Goal: Task Accomplishment & Management: Complete application form

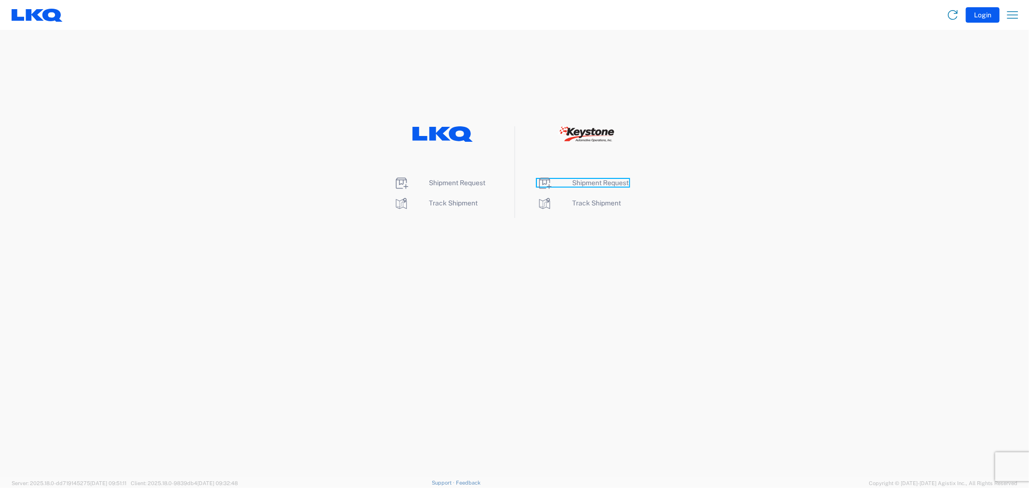
click at [587, 182] on span "Shipment Request" at bounding box center [601, 183] width 56 height 8
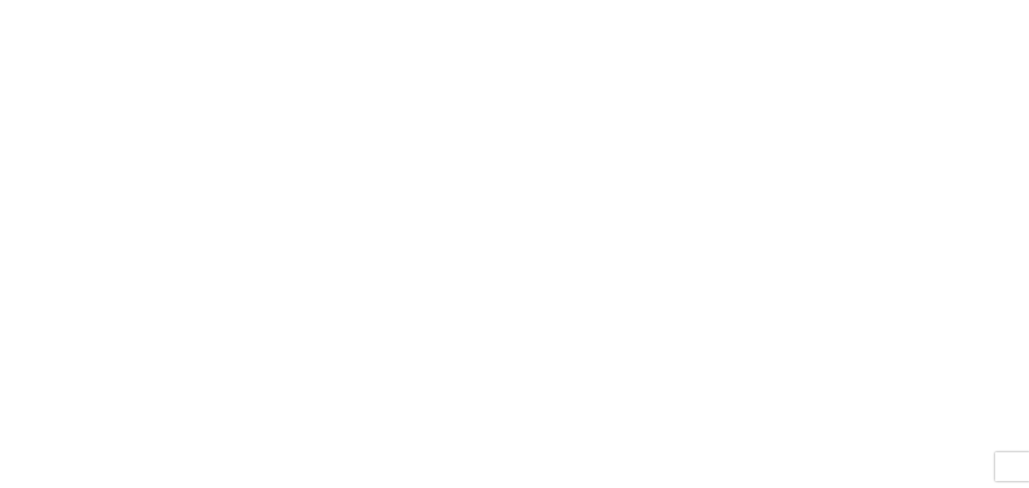
select select "FULL"
select select "LBS"
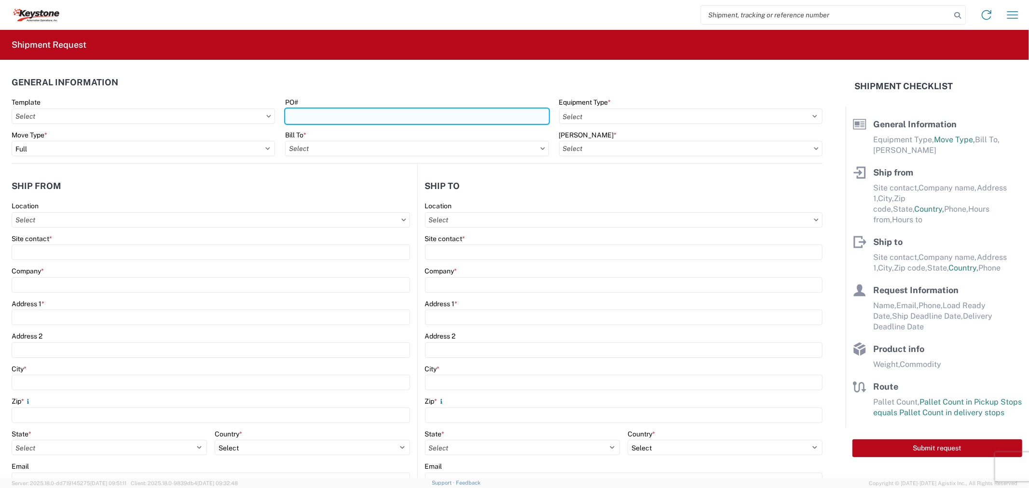
click at [427, 117] on input "PO#" at bounding box center [416, 116] width 263 height 15
paste input "4370847"
type input "4370847"
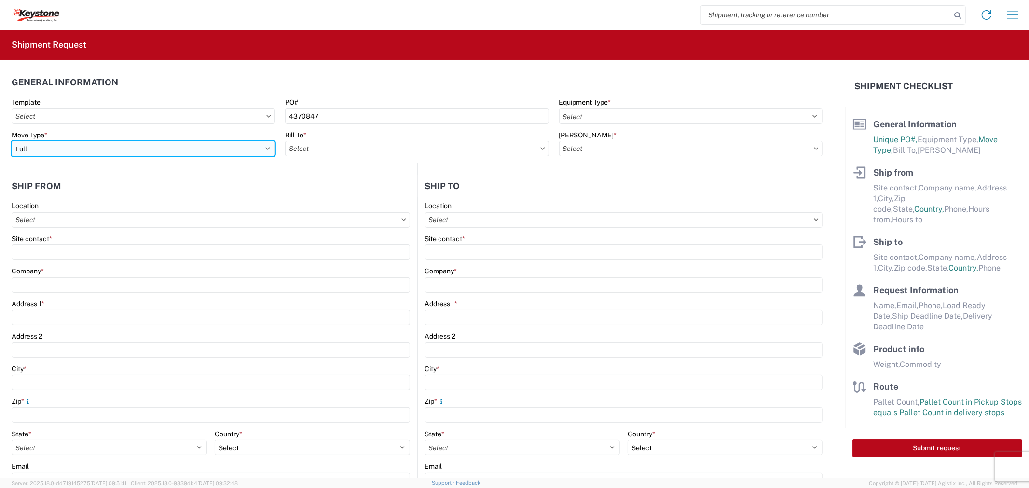
click at [138, 151] on select "Select Full Partial TL" at bounding box center [143, 148] width 263 height 15
select select "PARTIAL_TL"
click at [12, 141] on select "Select Full Partial TL" at bounding box center [143, 148] width 263 height 15
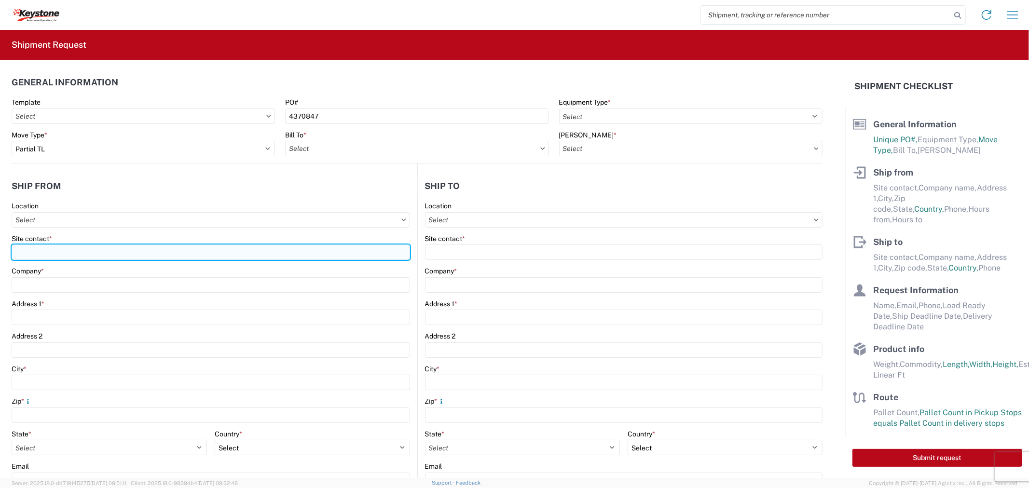
click at [63, 248] on input "Site contact *" at bounding box center [211, 252] width 399 height 15
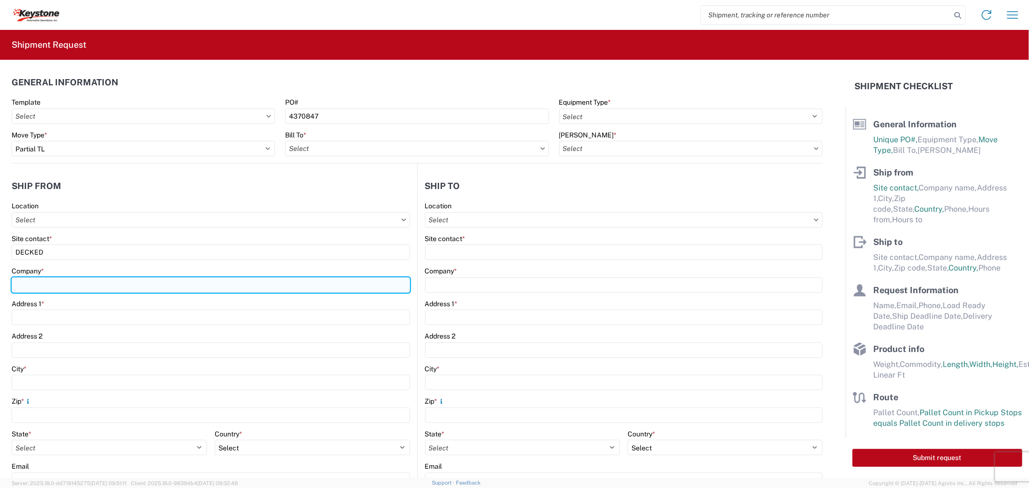
click at [66, 282] on input "Company *" at bounding box center [211, 284] width 399 height 15
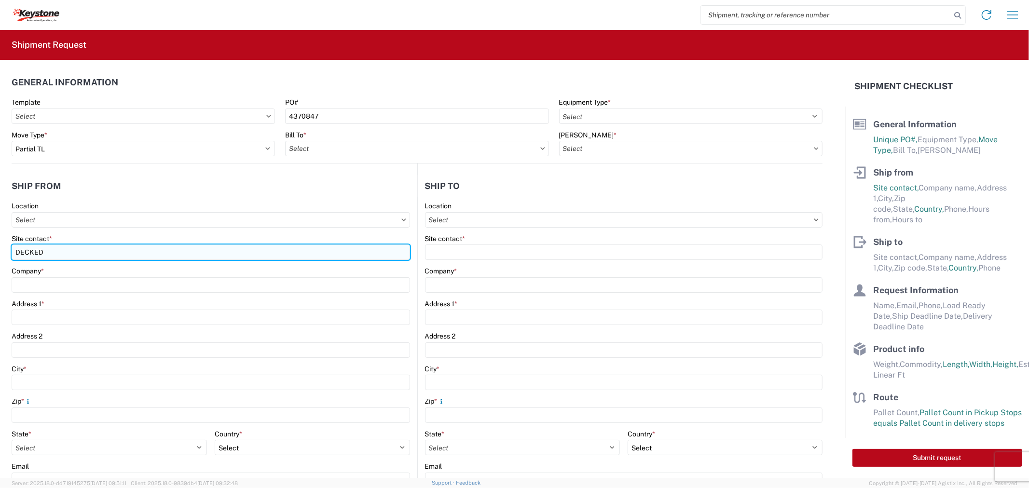
click at [34, 251] on input "DECKED" at bounding box center [211, 252] width 399 height 15
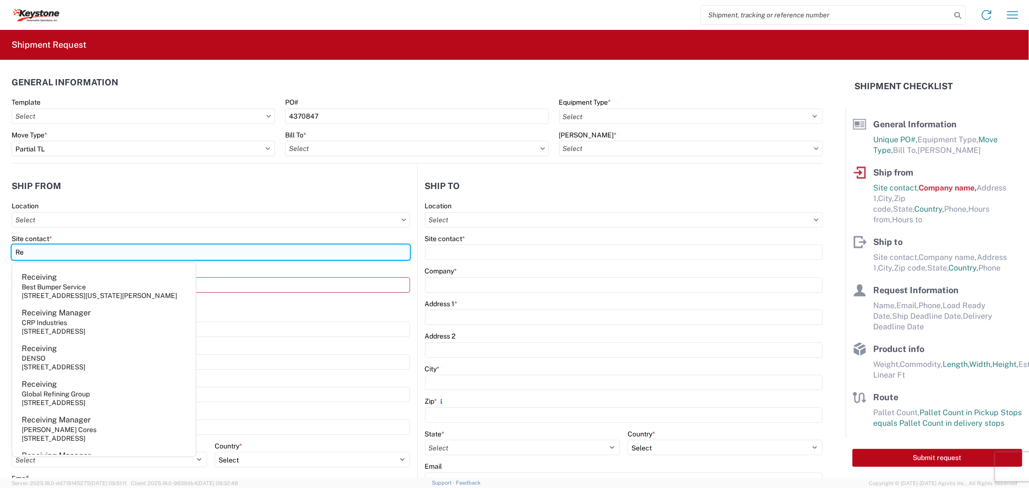
type input "R"
type input "Ashley"
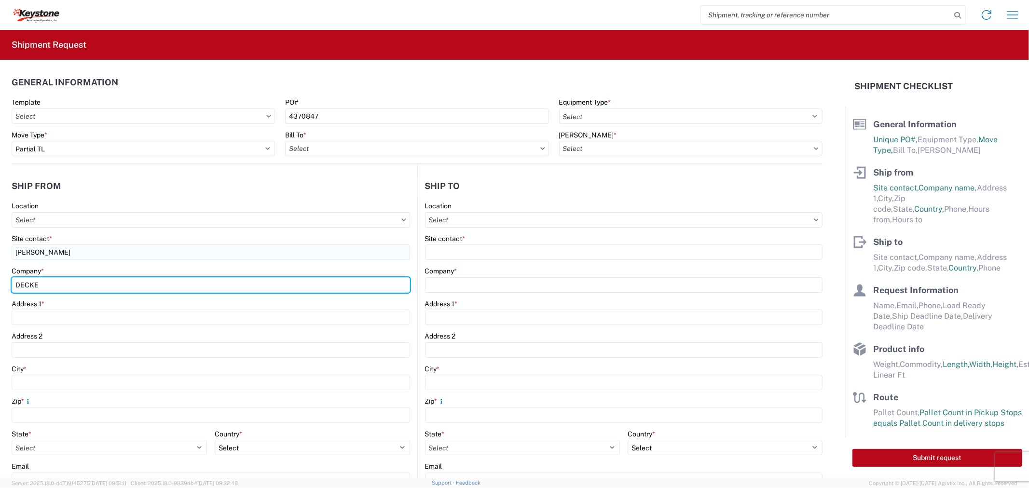
type input "DECKED"
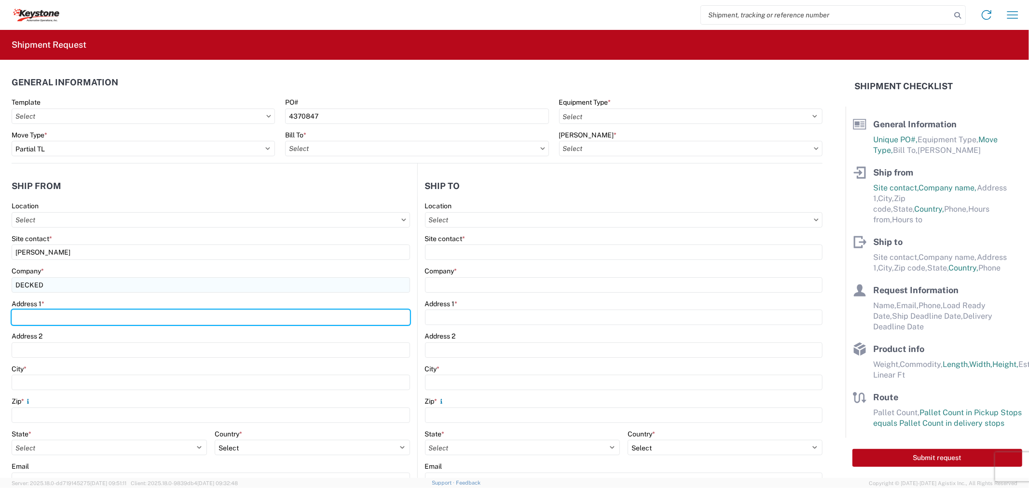
type input "25401 Elliott Rd"
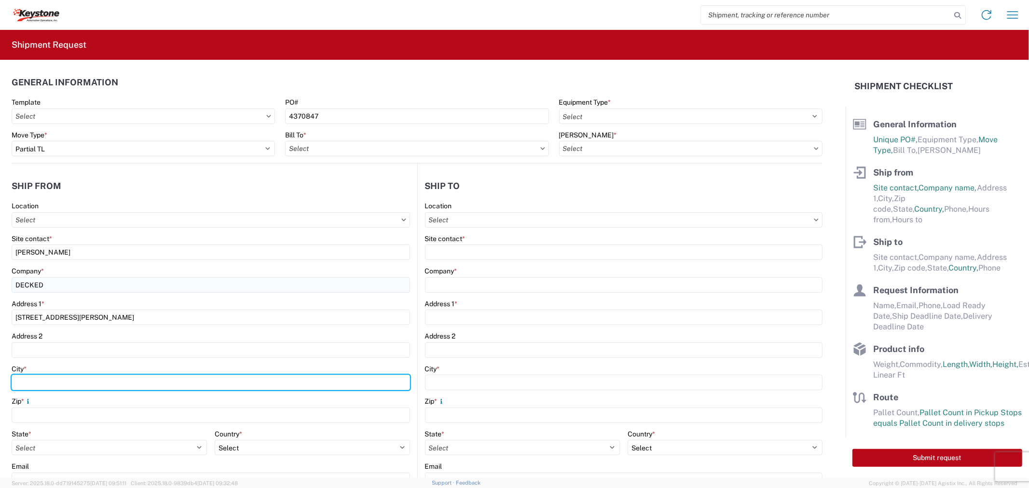
type input "DEFIANCE"
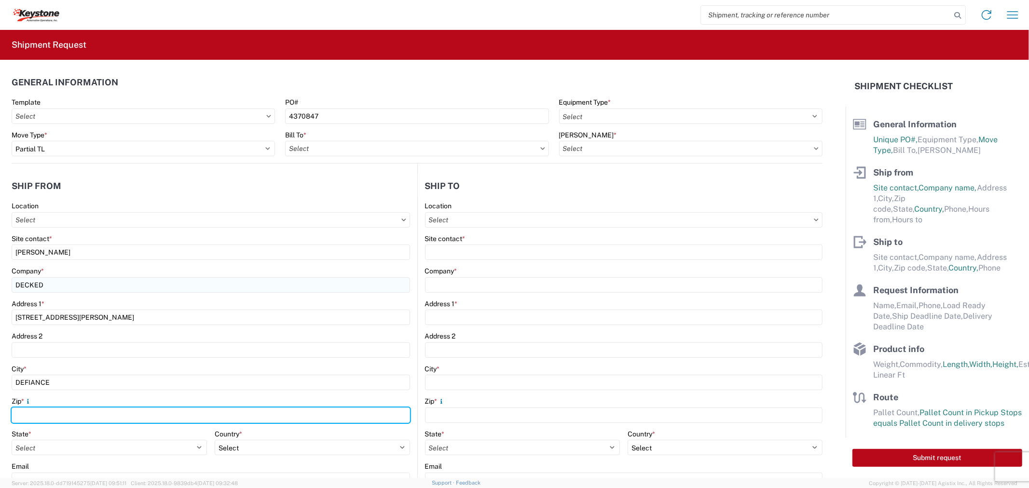
type input "43512"
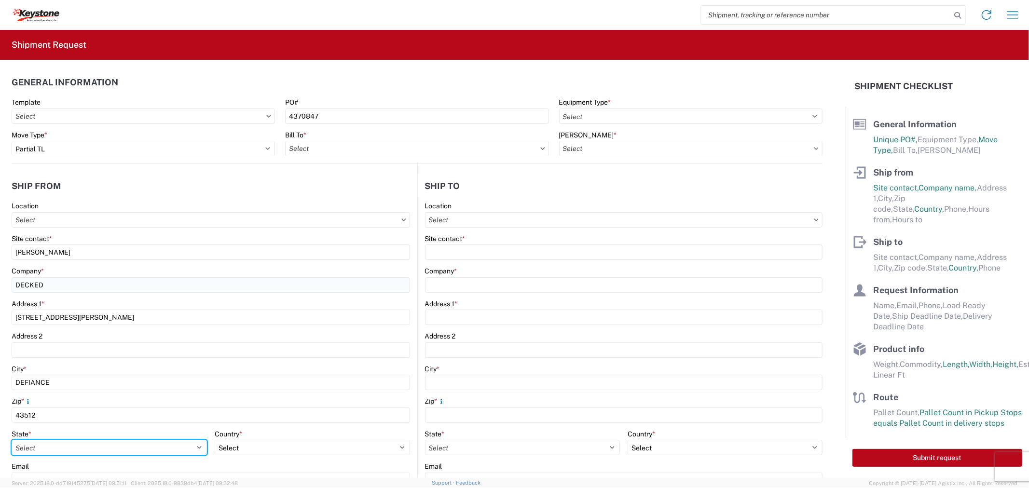
select select "OH"
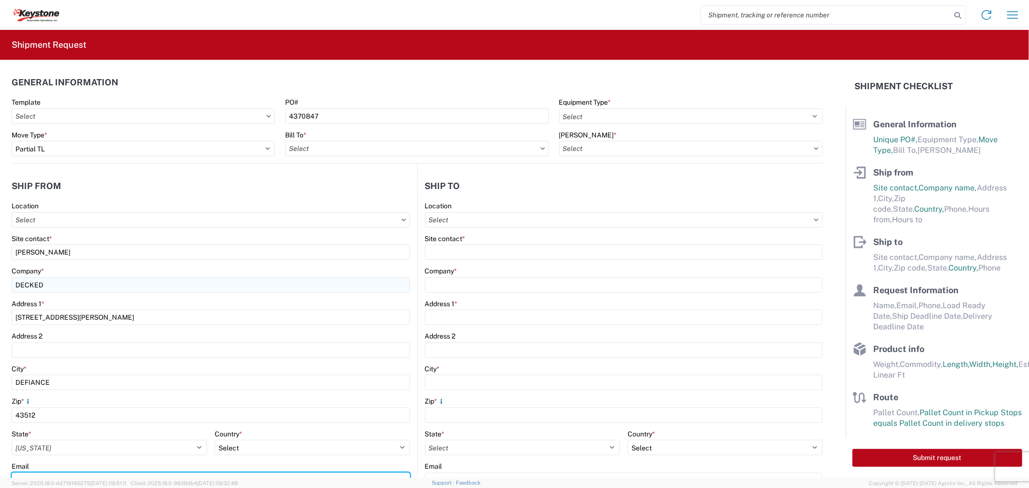
type input "orders@decked.com"
type input "2088060251"
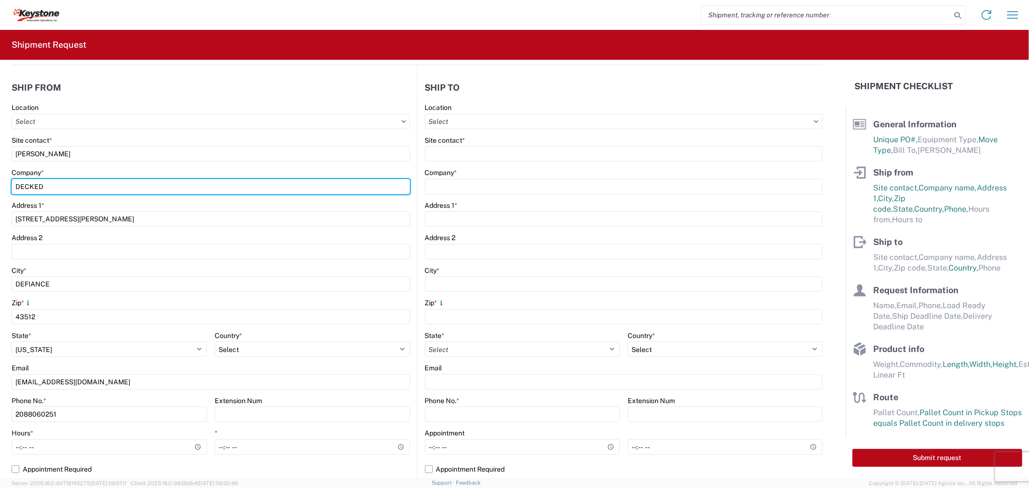
scroll to position [107, 0]
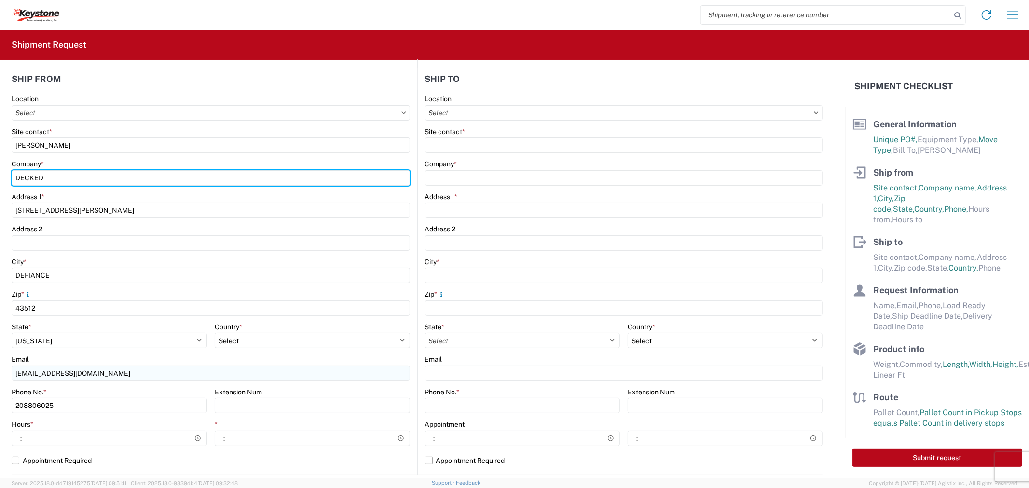
type input "DECKED"
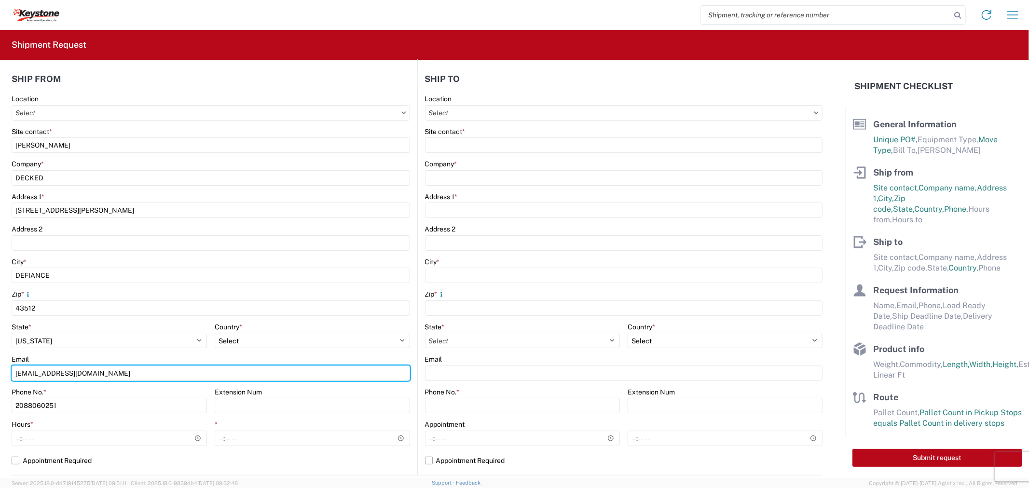
drag, startPoint x: 35, startPoint y: 371, endPoint x: 0, endPoint y: 371, distance: 35.2
click at [0, 371] on form "General Information Template PO# 4370847 Equipment Type * Select 53’ Dry Van Fl…" at bounding box center [423, 269] width 846 height 418
type input "keystone@decked.com"
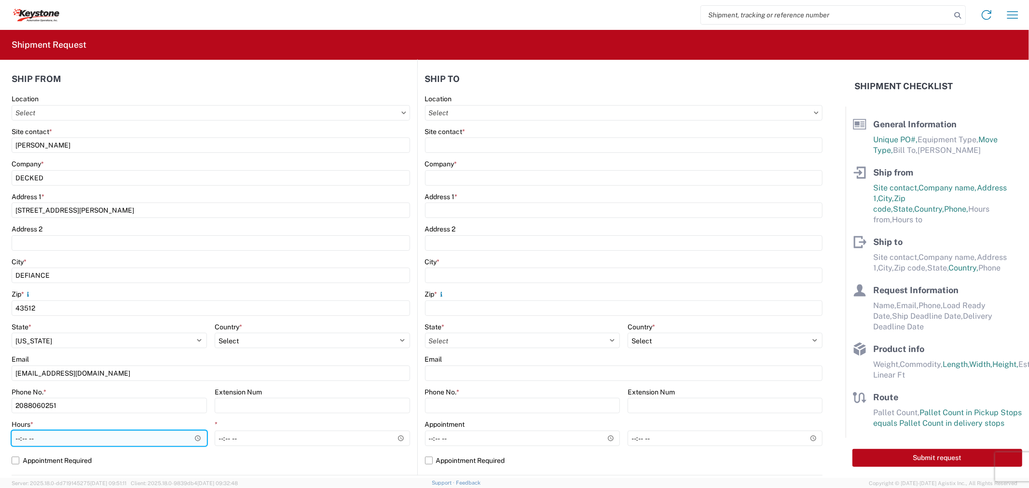
click at [17, 435] on input "Hours *" at bounding box center [109, 438] width 195 height 15
type input "19:00"
type input "07:00"
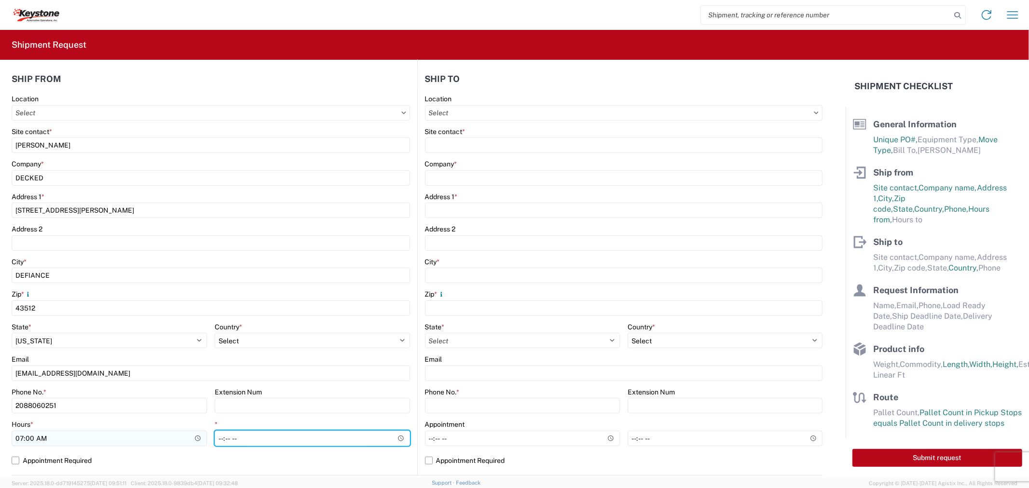
type input "15:30"
click at [349, 460] on label "Appointment Required" at bounding box center [211, 460] width 399 height 15
click at [0, 0] on input "Appointment Required" at bounding box center [0, 0] width 0 height 0
select select "OH"
select select "US"
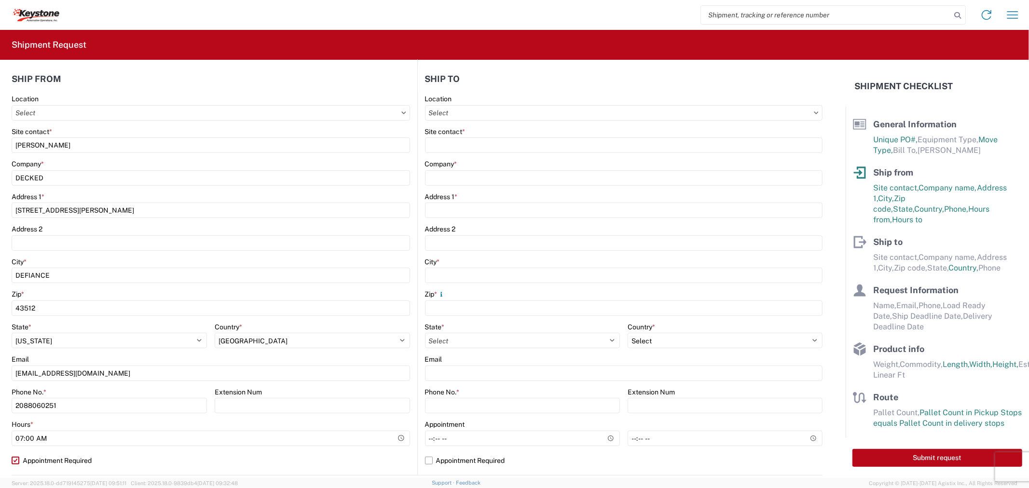
click at [14, 461] on label "Appointment Required" at bounding box center [211, 460] width 399 height 15
click at [0, 0] on input "Appointment Required" at bounding box center [0, 0] width 0 height 0
select select "US"
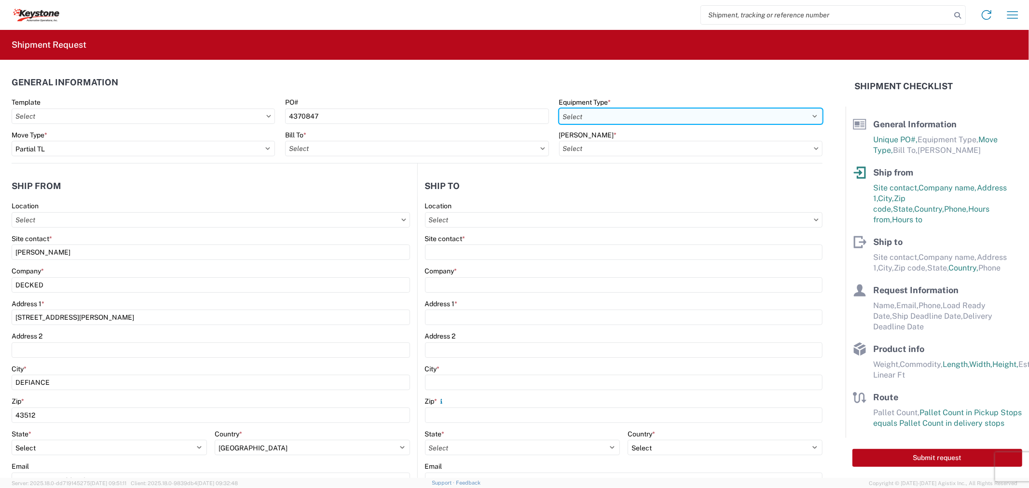
click at [608, 112] on select "Select 53’ Dry Van Flatbed Dropdeck (van) Lowboy (flatbed) Rail" at bounding box center [690, 116] width 263 height 15
select select "STDV"
click at [559, 109] on select "Select 53’ Dry Van Flatbed Dropdeck (van) Lowboy (flatbed) Rail" at bounding box center [690, 116] width 263 height 15
click at [324, 146] on input "Bill To *" at bounding box center [416, 148] width 263 height 15
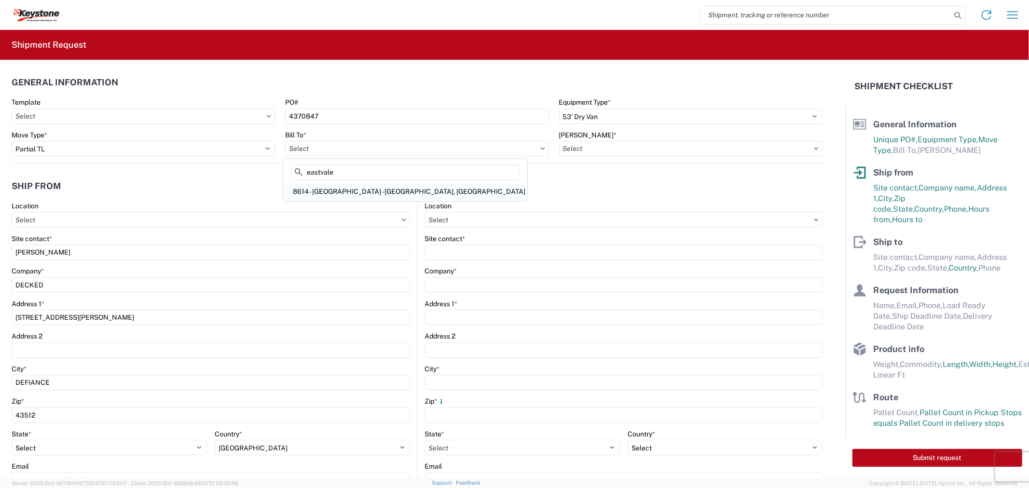
type input "eastvale"
click at [330, 192] on div "8614 - KAO Warehouse - Eastvale, CA" at bounding box center [405, 191] width 240 height 15
type input "8614 - KAO Warehouse - Eastvale, CA"
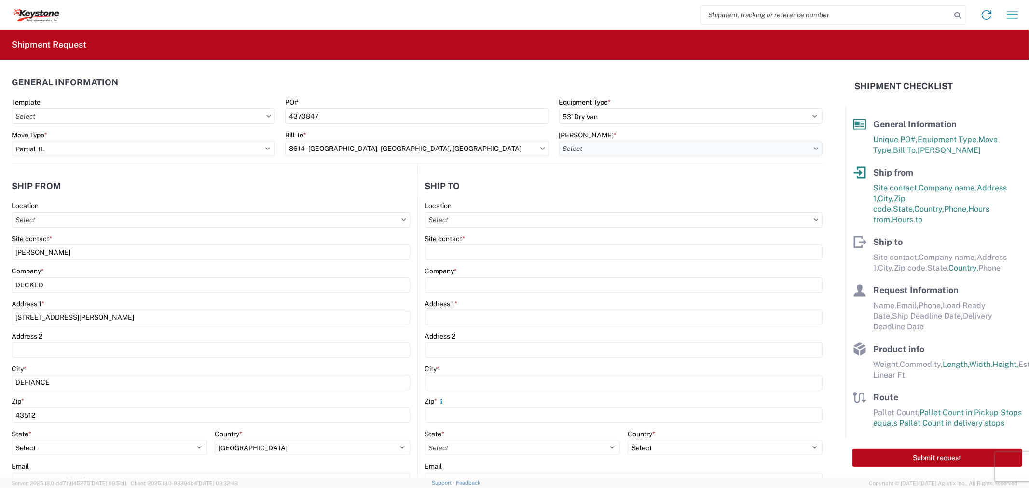
click at [646, 144] on input "Bill Code *" at bounding box center [690, 148] width 263 height 15
type input "8614"
click at [613, 187] on div "8614-2000-50185-0000 - 8614 Freight out to KAO Manufacturers" at bounding box center [661, 191] width 211 height 15
type input "8614-2000-50185-0000 - 8614 Freight out to KAO Manufacturers"
click at [496, 220] on input "Location" at bounding box center [624, 219] width 398 height 15
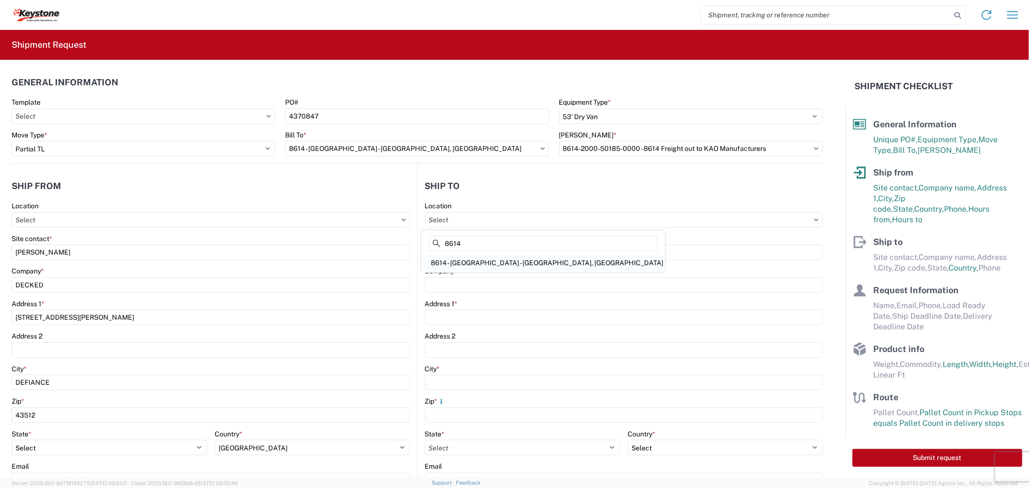
type input "8614"
click at [493, 263] on div "8614 - KAO Warehouse - Eastvale, CA" at bounding box center [543, 262] width 240 height 15
type input "8614 - KAO Warehouse - Eastvale, CA"
type input "KAO"
type input "15640 Cantu-Galleano Ranch Rd"
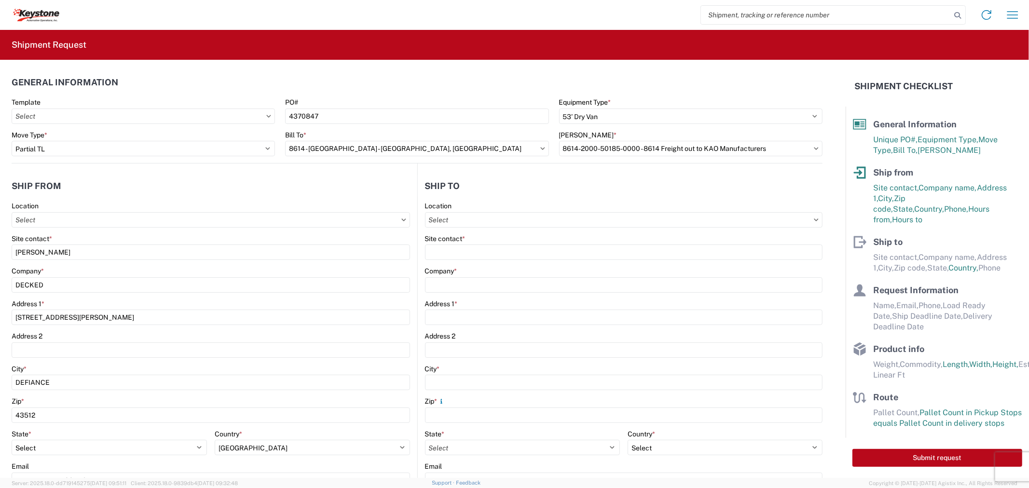
type input "Eastvale"
type input "91752"
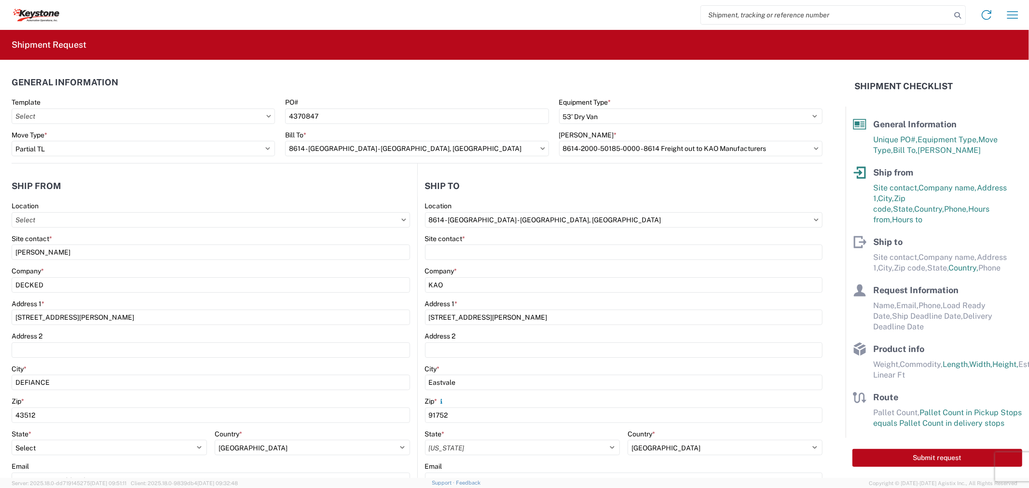
select select "CA"
select select "US"
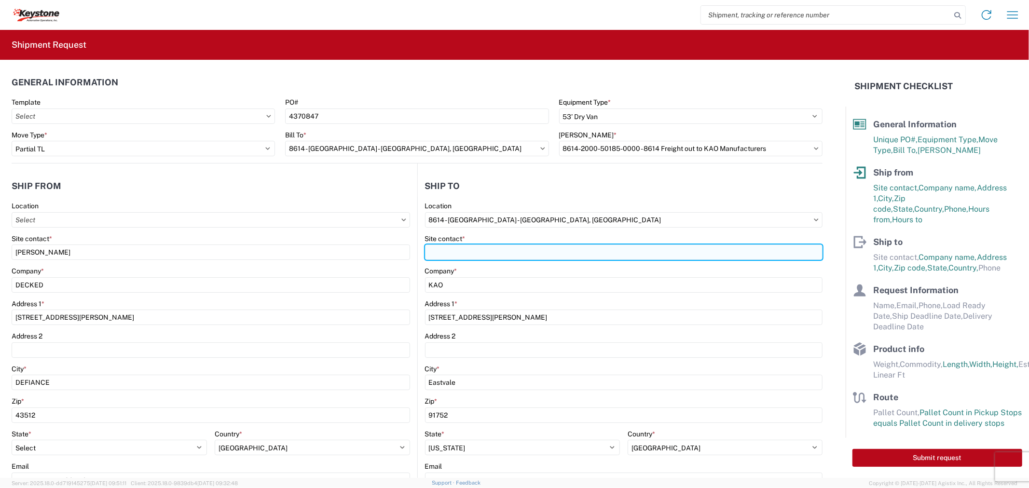
click at [475, 252] on input "Site contact *" at bounding box center [624, 252] width 398 height 15
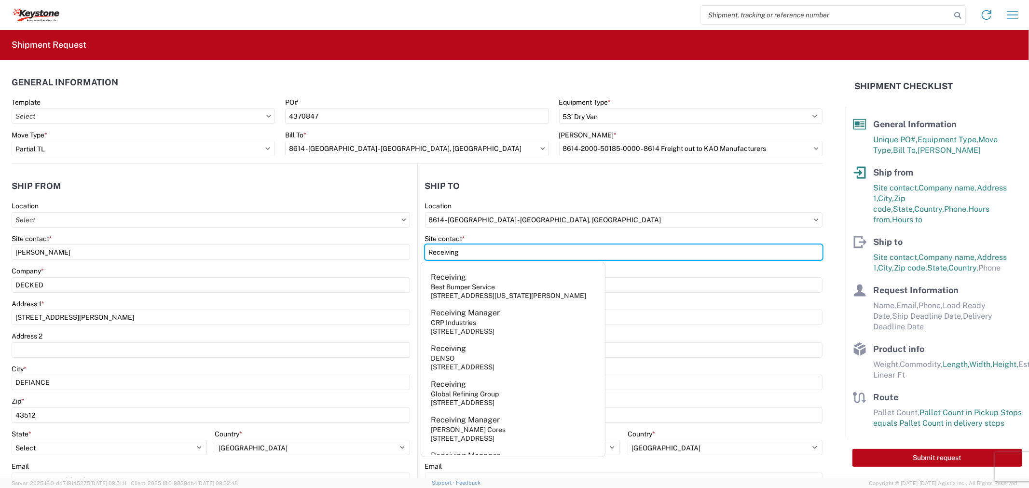
type input "Receiving"
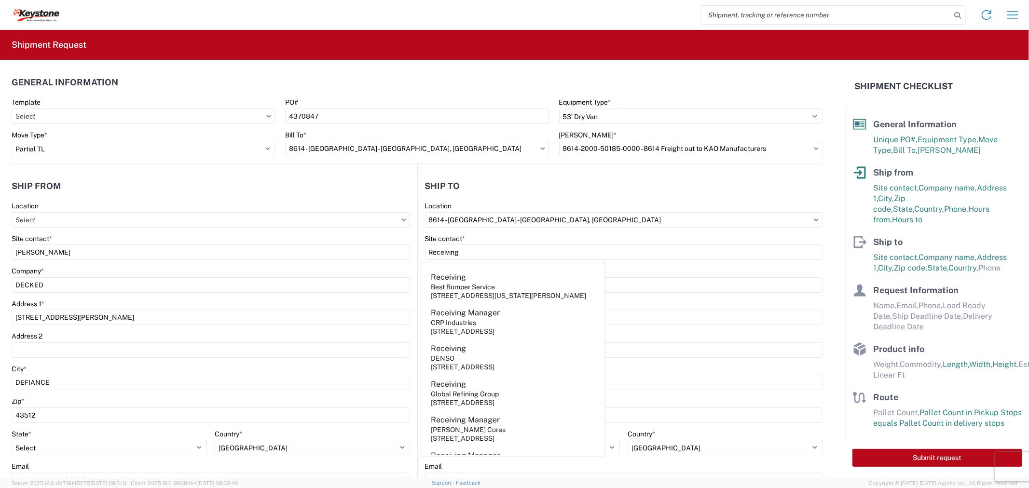
click at [570, 188] on header "Ship to" at bounding box center [620, 186] width 405 height 22
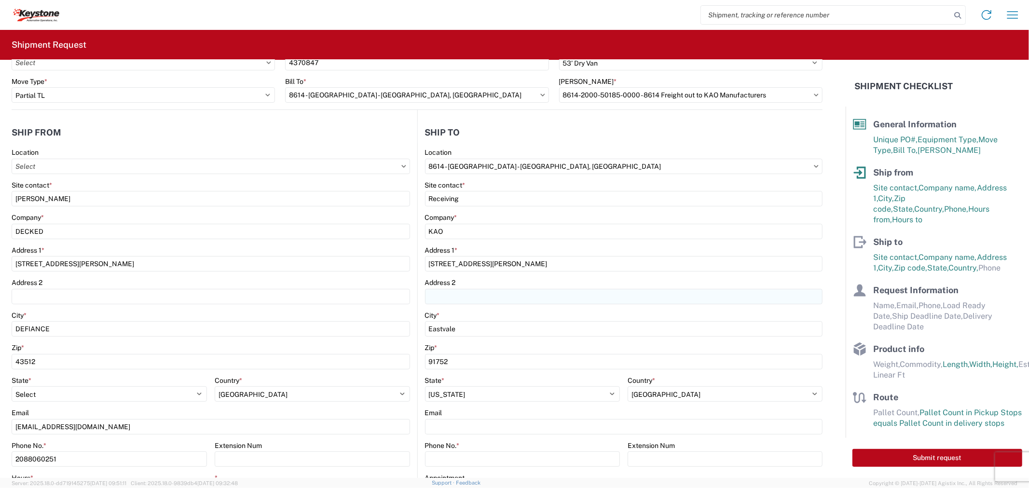
scroll to position [107, 0]
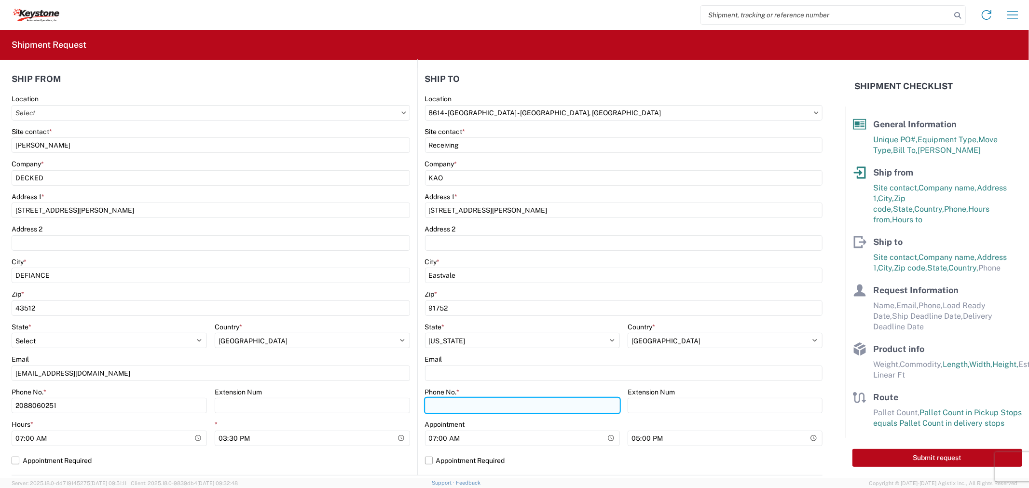
click at [467, 405] on input "Phone No. *" at bounding box center [522, 405] width 195 height 15
paste input "951-277-5237"
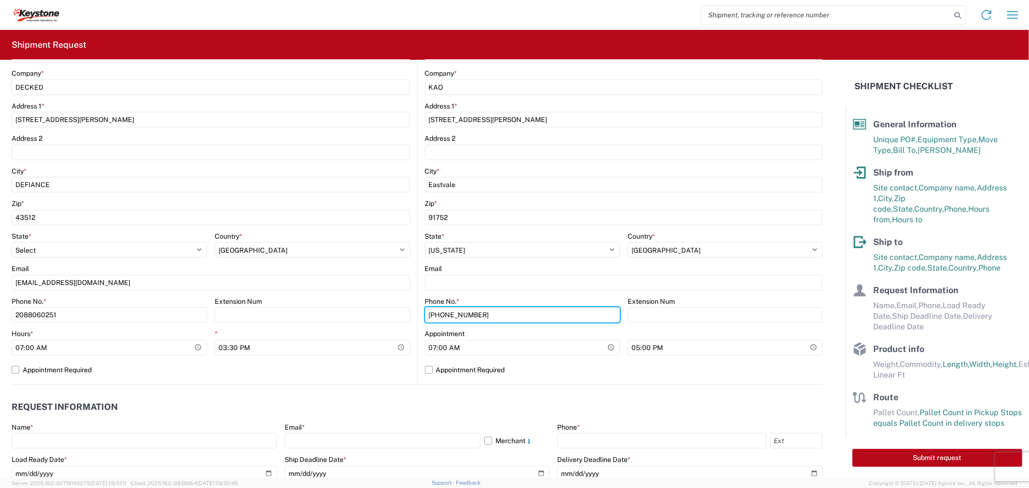
scroll to position [214, 0]
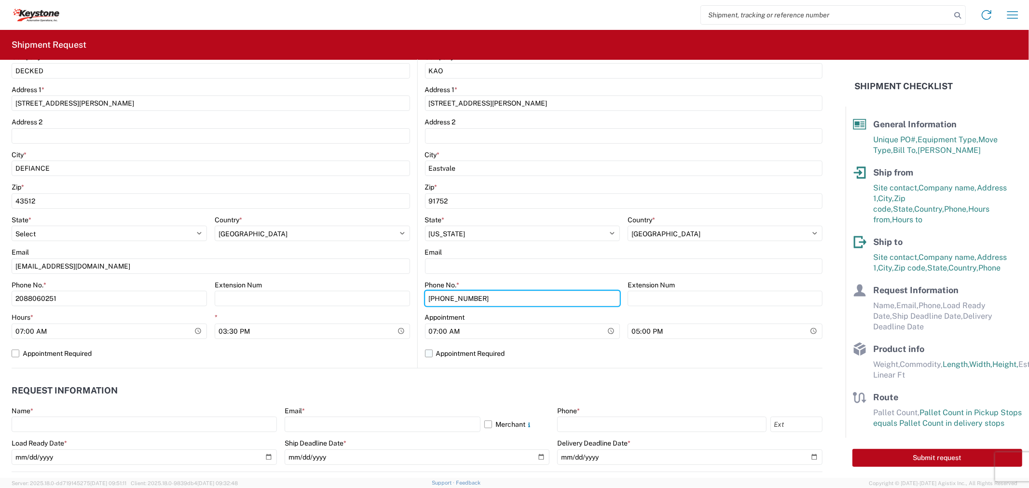
type input "951-277-5237"
click at [426, 357] on label "Appointment Required" at bounding box center [624, 353] width 398 height 15
click at [0, 0] on input "Appointment Required" at bounding box center [0, 0] width 0 height 0
select select "CA"
select select "US"
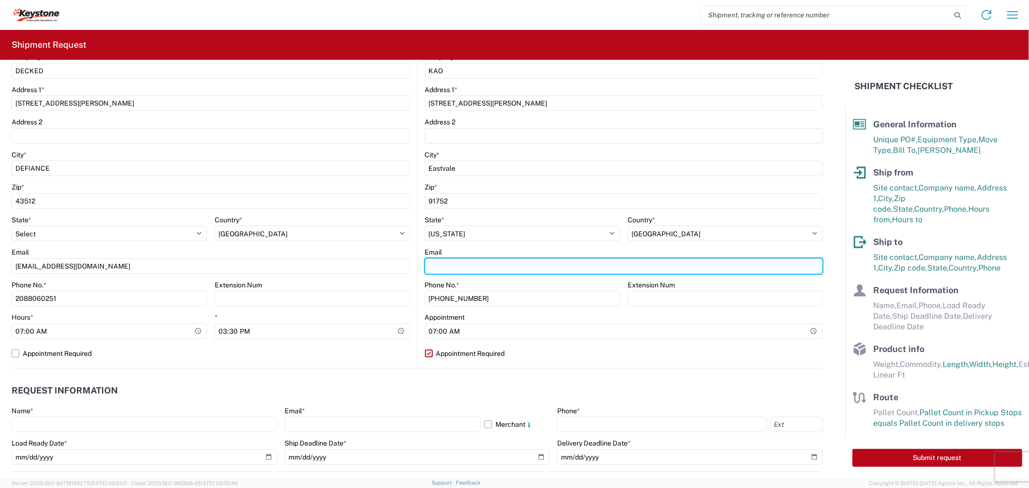
click at [463, 269] on input "Email" at bounding box center [624, 266] width 398 height 15
paste input "KEYCA-APPT@KEY-STONE.COM"
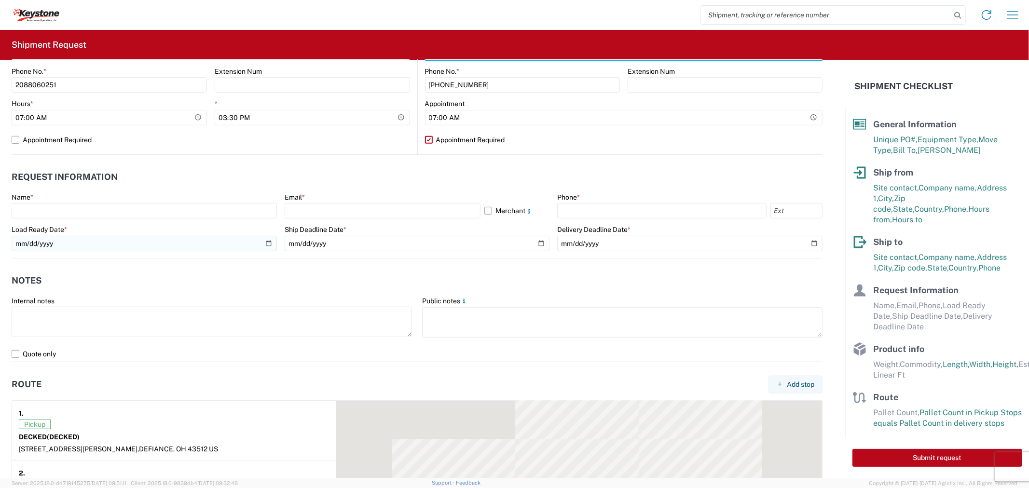
scroll to position [428, 0]
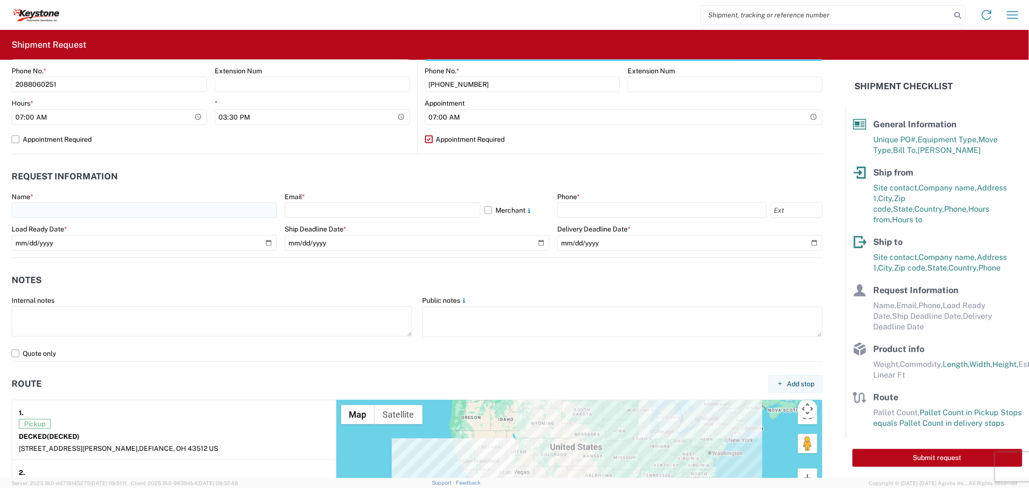
type input "KEYCA-APPT@KEY-STONE.COM"
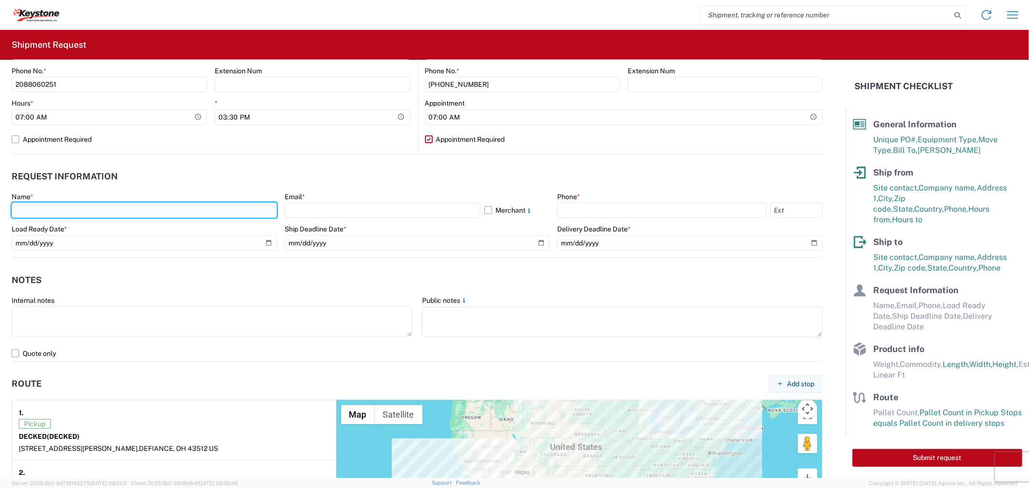
click at [89, 206] on input "text" at bounding box center [144, 210] width 265 height 15
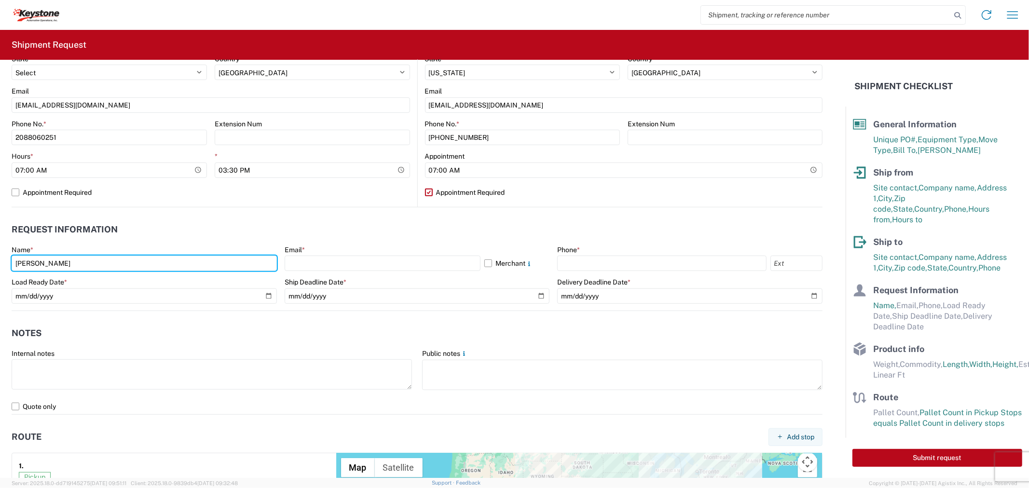
scroll to position [375, 0]
type input "Syd Hafer"
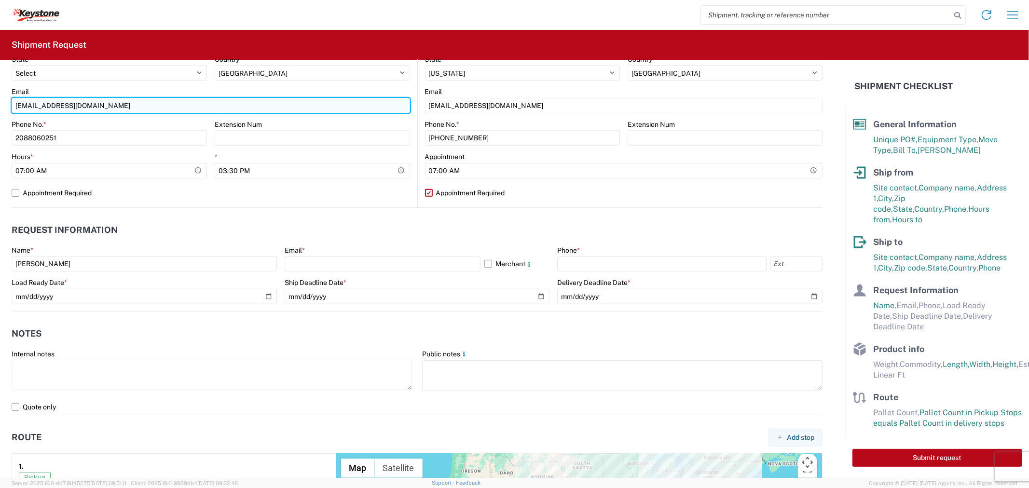
click at [59, 103] on input "keystone@decked.com" at bounding box center [211, 105] width 399 height 15
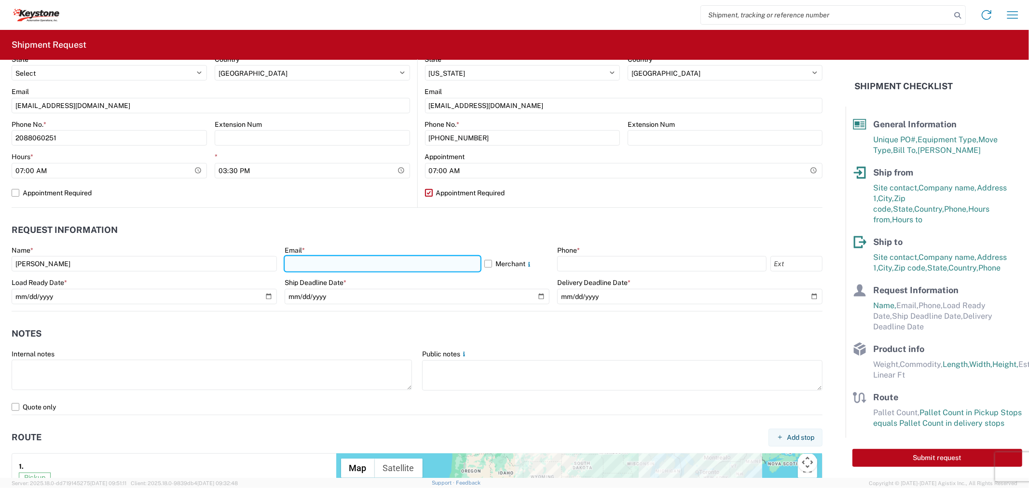
click at [386, 264] on input "text" at bounding box center [383, 263] width 196 height 15
paste input "keystone@decked.com"
type input "keystone@decked.com"
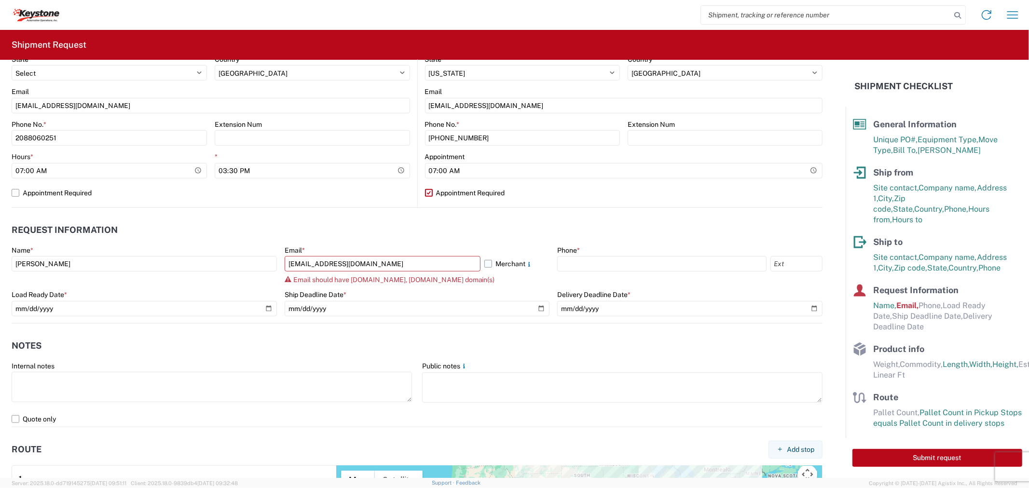
click at [484, 267] on label "Merchant" at bounding box center [516, 263] width 65 height 15
click at [0, 0] on input "Merchant" at bounding box center [0, 0] width 0 height 0
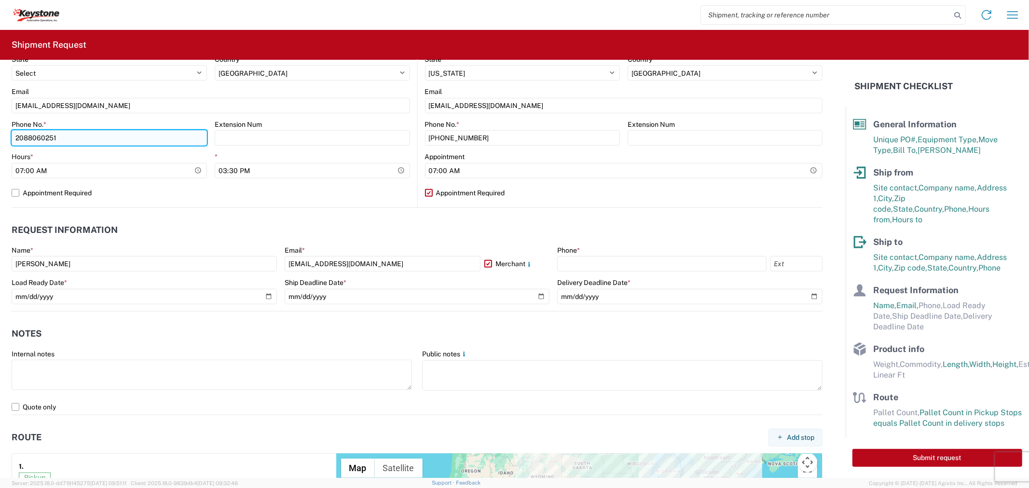
click at [44, 136] on input "2088060251" at bounding box center [109, 137] width 195 height 15
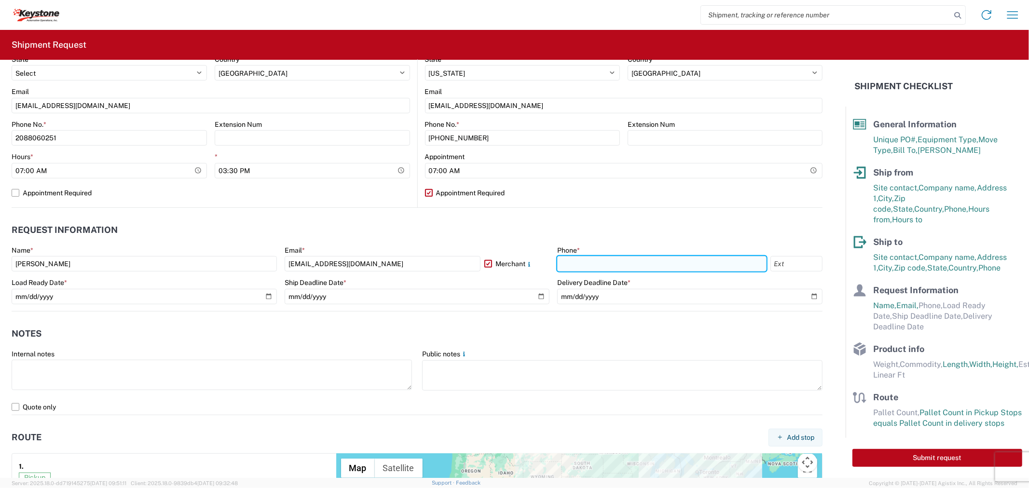
click at [571, 259] on input "text" at bounding box center [661, 263] width 209 height 15
paste input "2088060251"
type input "2088060251"
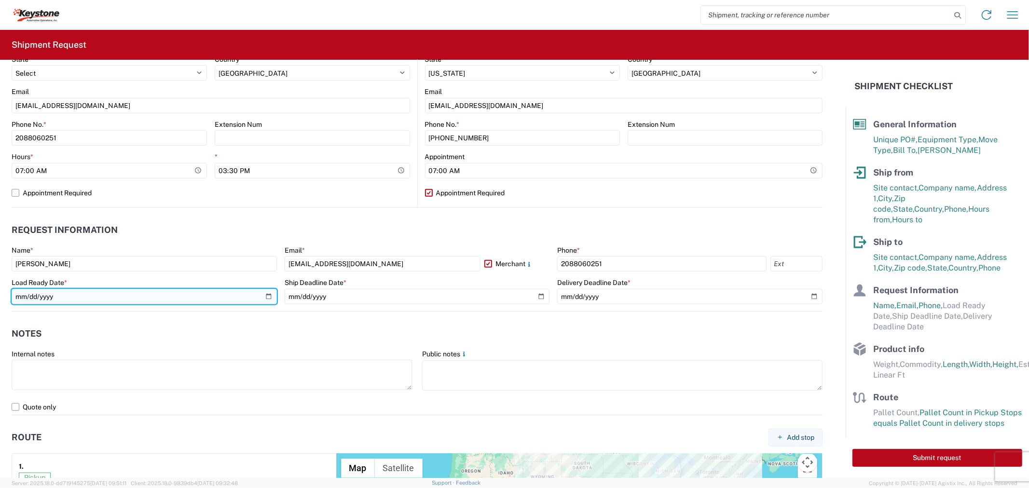
click at [266, 295] on input "date" at bounding box center [144, 296] width 265 height 15
type input "2025-09-12"
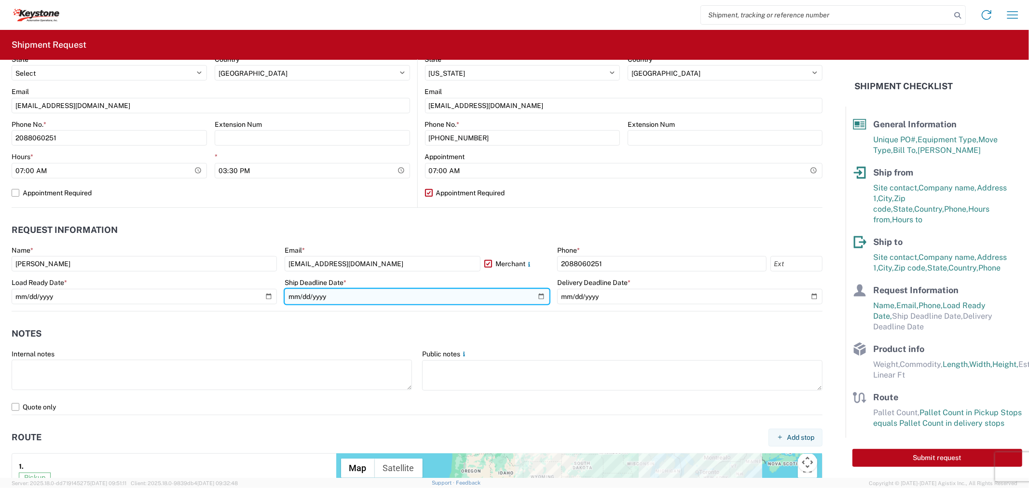
click at [530, 295] on input "date" at bounding box center [417, 296] width 265 height 15
click at [536, 296] on input "date" at bounding box center [417, 296] width 265 height 15
type input "2025-09-12"
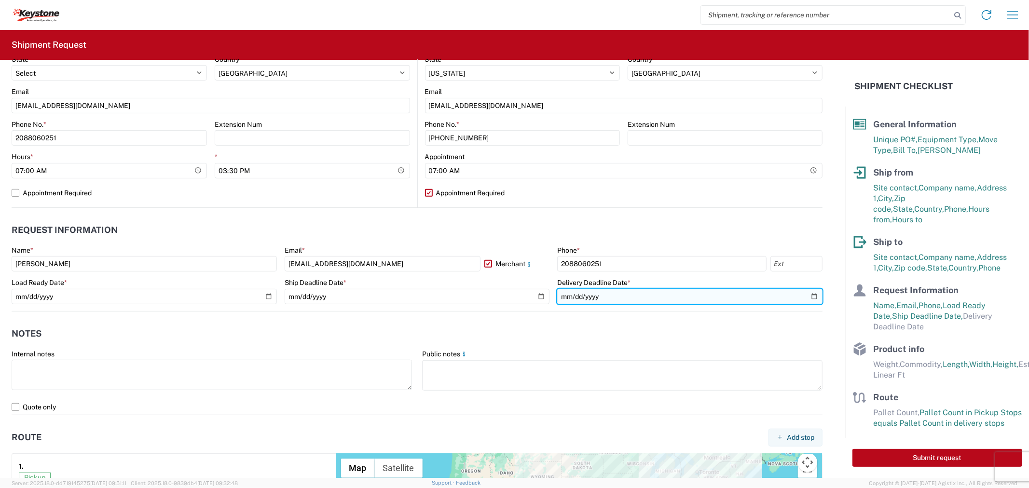
click at [807, 295] on input "date" at bounding box center [689, 296] width 265 height 15
type input "2025-09-19"
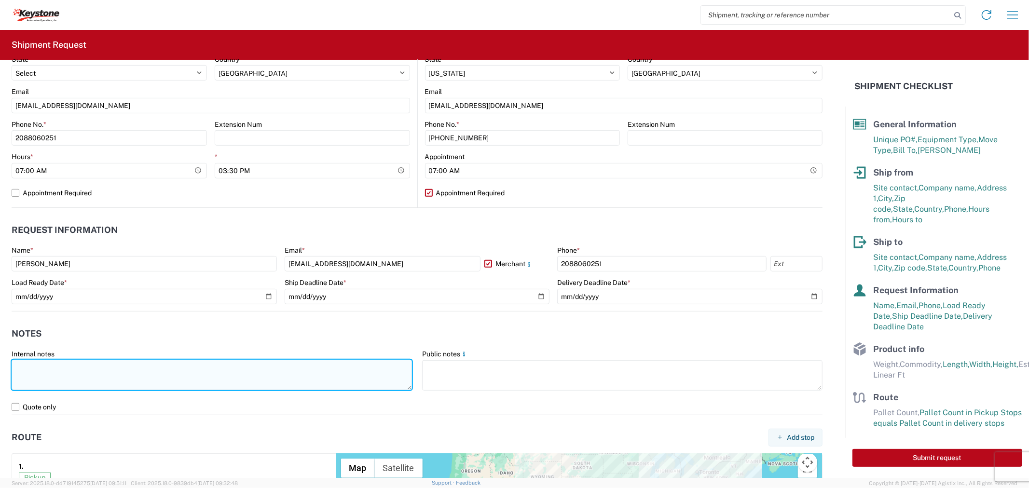
click at [259, 378] on textarea at bounding box center [212, 375] width 400 height 30
click at [110, 374] on textarea "848431 28 pallets will stack 4 high." at bounding box center [212, 375] width 400 height 30
paste textarea "Driver is required to provide and utilize LOAD STRAPS and/or LOAD BARS to secur…"
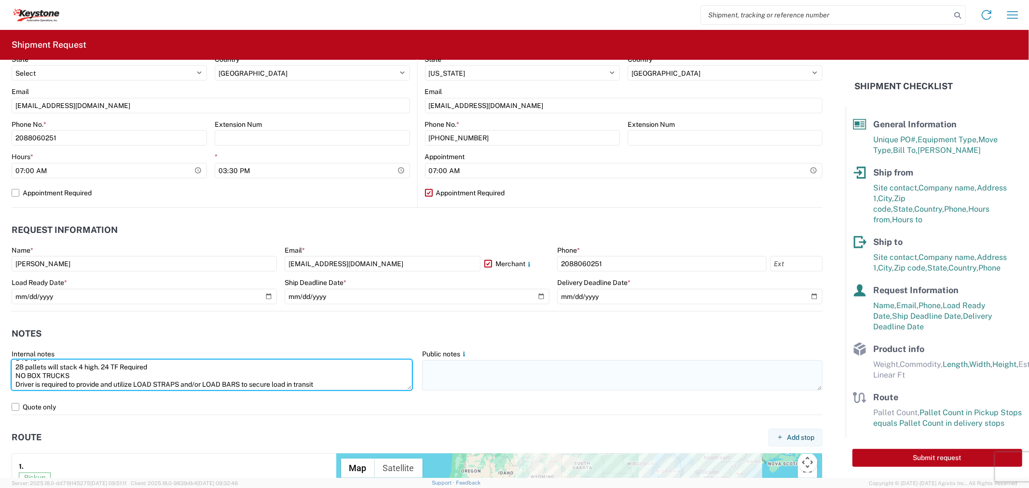
type textarea "848431 28 pallets will stack 4 high. 24 TF Required NO BOX TRUCKS Driver is req…"
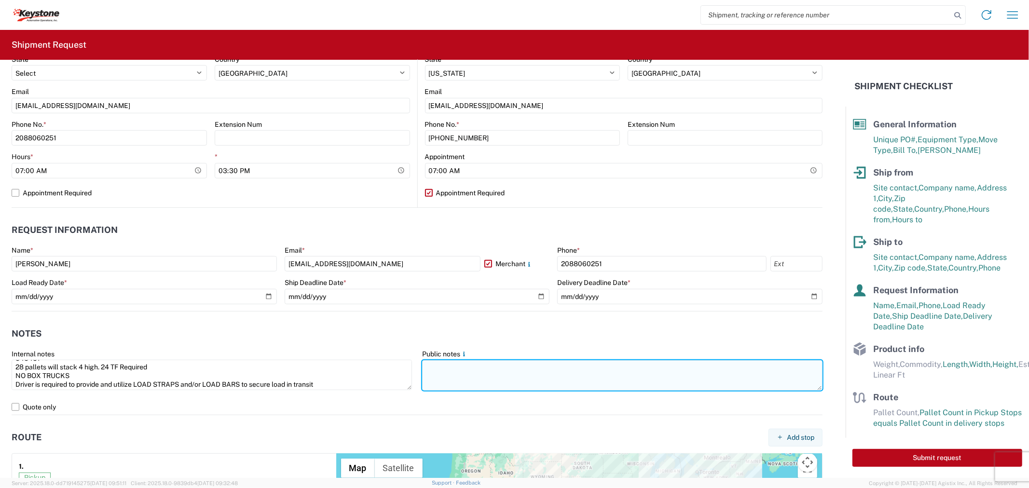
click at [469, 373] on textarea at bounding box center [622, 375] width 400 height 30
paste textarea "848431 28 pallets will stack 4 high. 24 TF Required NO BOX TRUCKS Driver is req…"
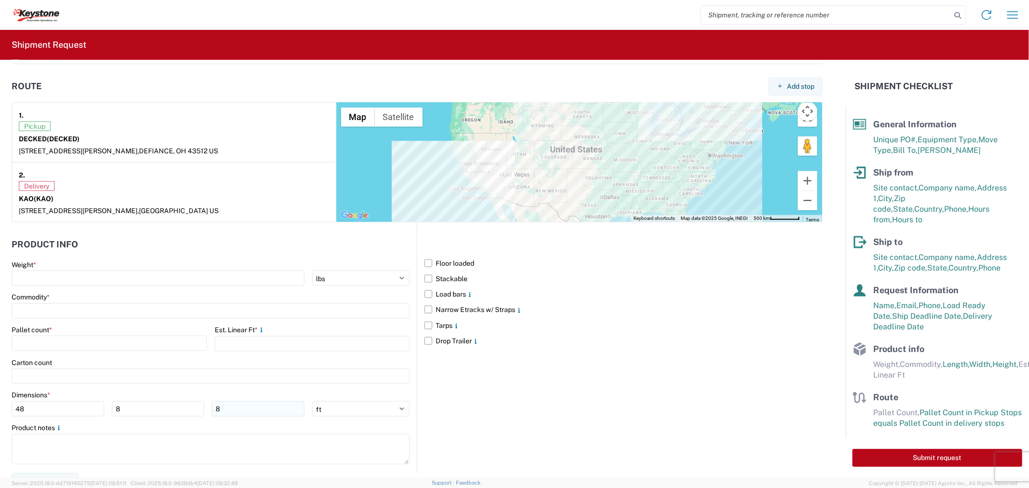
scroll to position [739, 0]
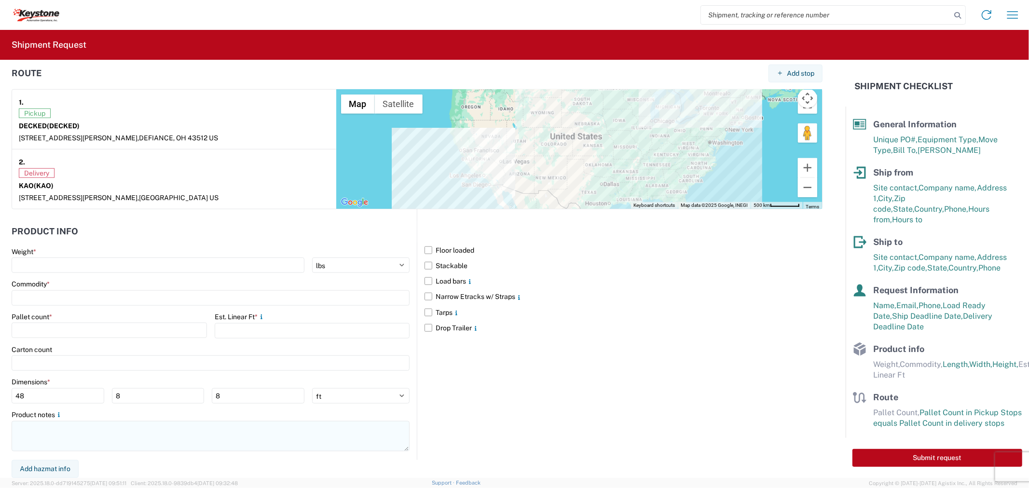
type textarea "848431 28 pallets will stack 4 high. 24 TF Required NO BOX TRUCKS Driver is req…"
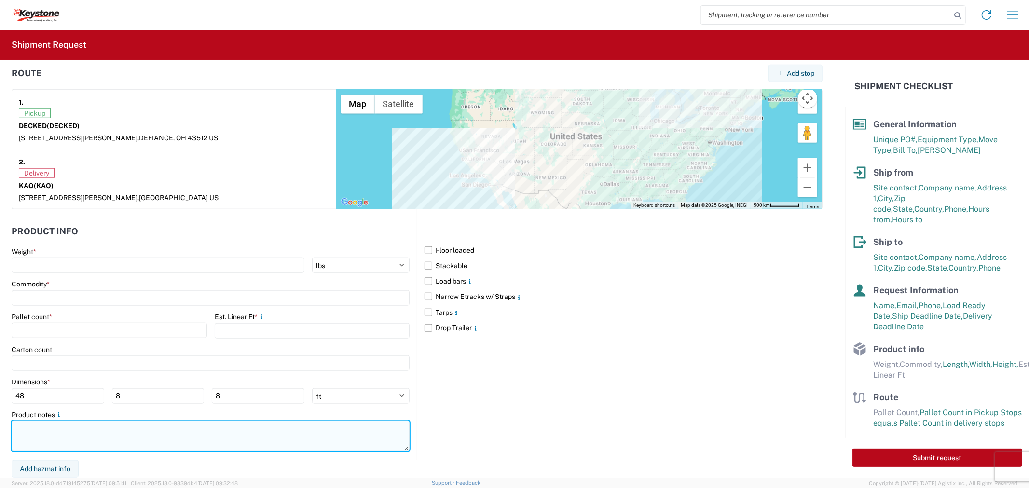
click at [124, 440] on textarea at bounding box center [211, 436] width 398 height 30
paste textarea "848431 28 pallets will stack 4 high. 24 TF Required NO BOX TRUCKS Driver is req…"
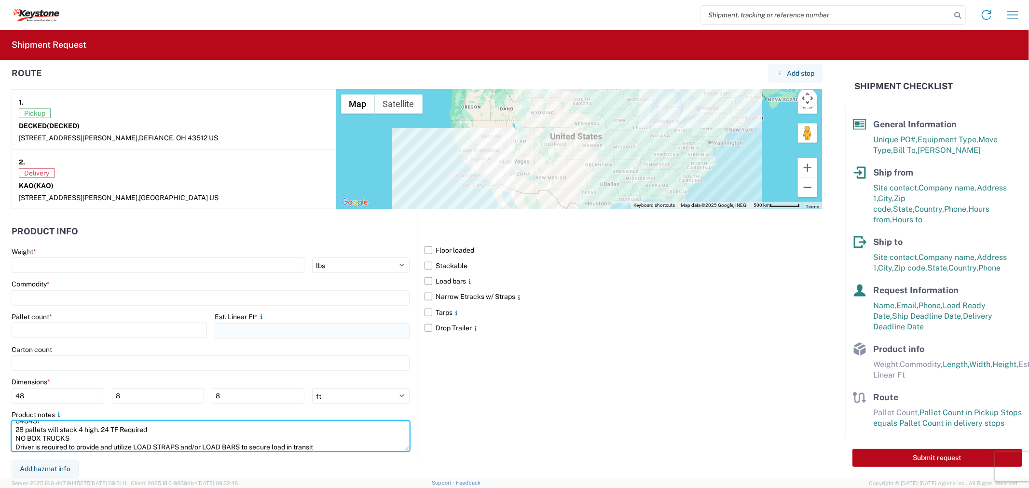
type textarea "848431 28 pallets will stack 4 high. 24 TF Required NO BOX TRUCKS Driver is req…"
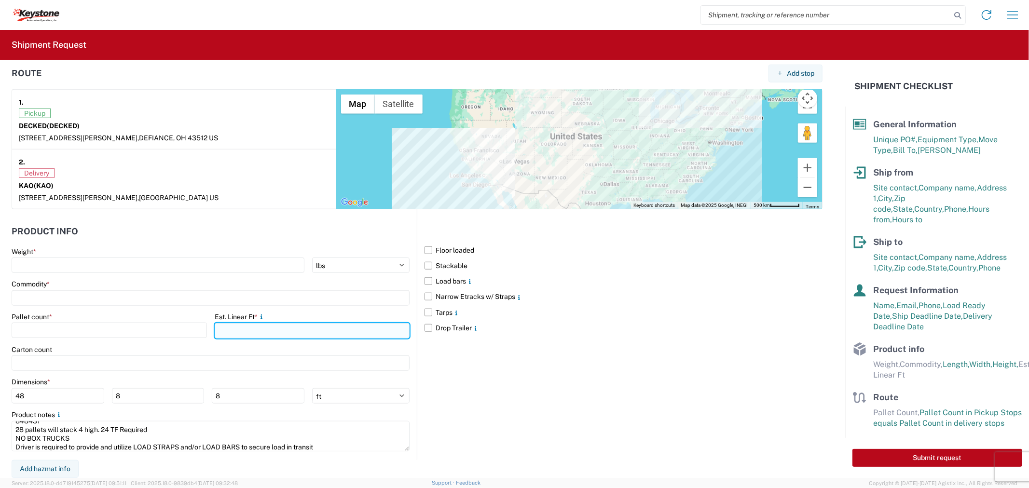
click at [240, 330] on input "number" at bounding box center [312, 330] width 195 height 15
type input "24"
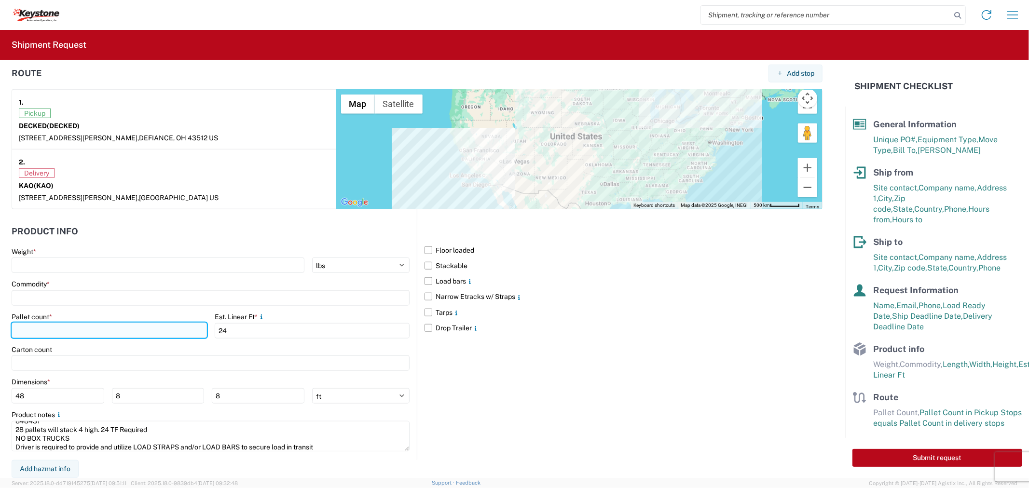
drag, startPoint x: 156, startPoint y: 333, endPoint x: 152, endPoint y: 330, distance: 5.5
click at [154, 331] on input "number" at bounding box center [109, 330] width 195 height 15
type input "28"
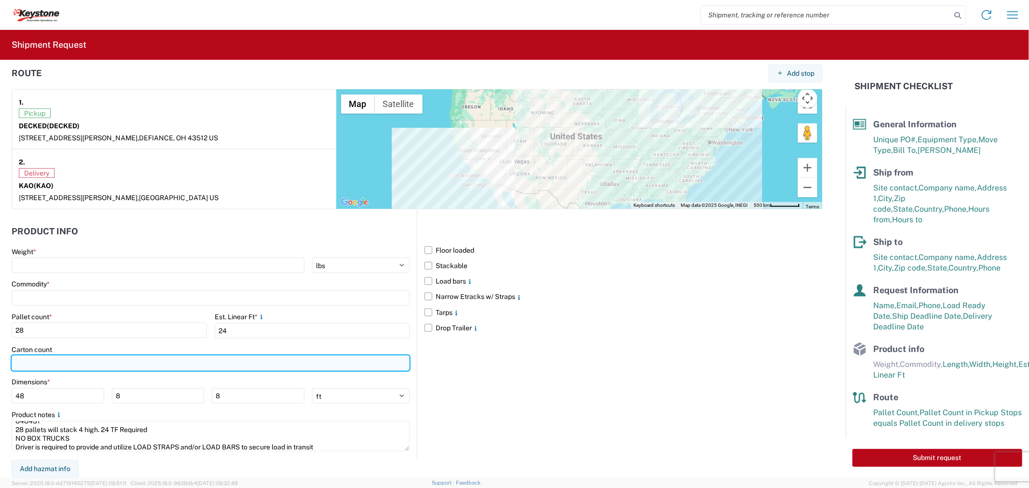
click at [106, 360] on input "number" at bounding box center [211, 363] width 398 height 15
type input "28"
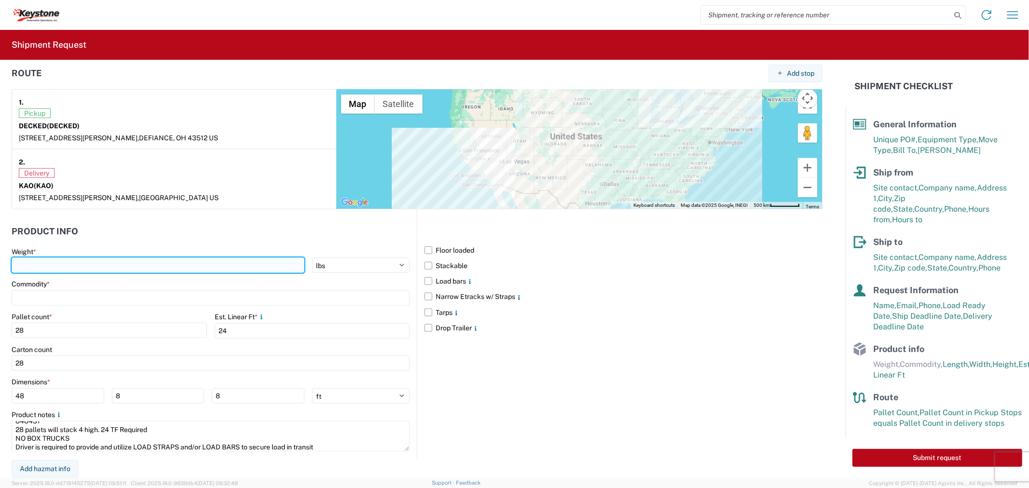
click at [106, 263] on input "number" at bounding box center [158, 265] width 293 height 15
type input "6991"
click at [425, 283] on label "Load bars" at bounding box center [624, 281] width 398 height 15
click at [0, 0] on input "Load bars" at bounding box center [0, 0] width 0 height 0
click at [425, 267] on label "Stackable" at bounding box center [624, 265] width 398 height 15
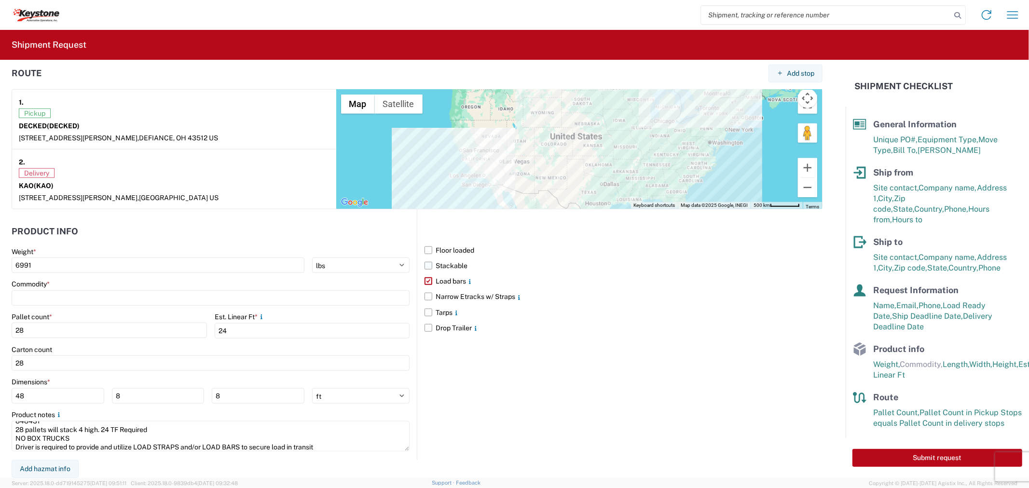
click at [0, 0] on input "Stackable" at bounding box center [0, 0] width 0 height 0
click at [41, 311] on main "Weight * 6991 kgs lbs Commodity * Pallet count * 28 Est. Linear Ft * 24 Carton …" at bounding box center [214, 353] width 405 height 213
click at [37, 296] on input at bounding box center [211, 297] width 398 height 15
type input "genera"
click at [57, 343] on div "General Auto Parts (dry)" at bounding box center [98, 340] width 169 height 15
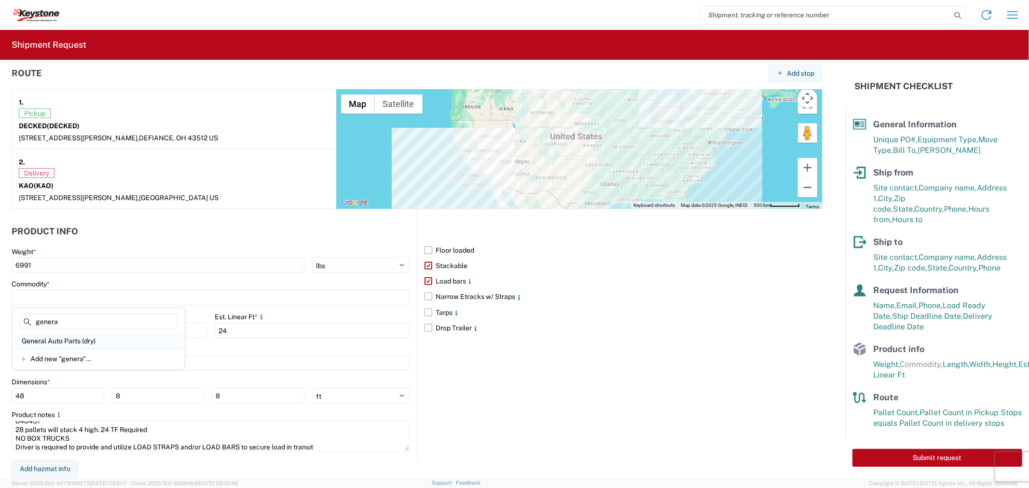
type input "General Auto Parts (dry)"
click at [339, 350] on div "Carton count" at bounding box center [211, 349] width 398 height 9
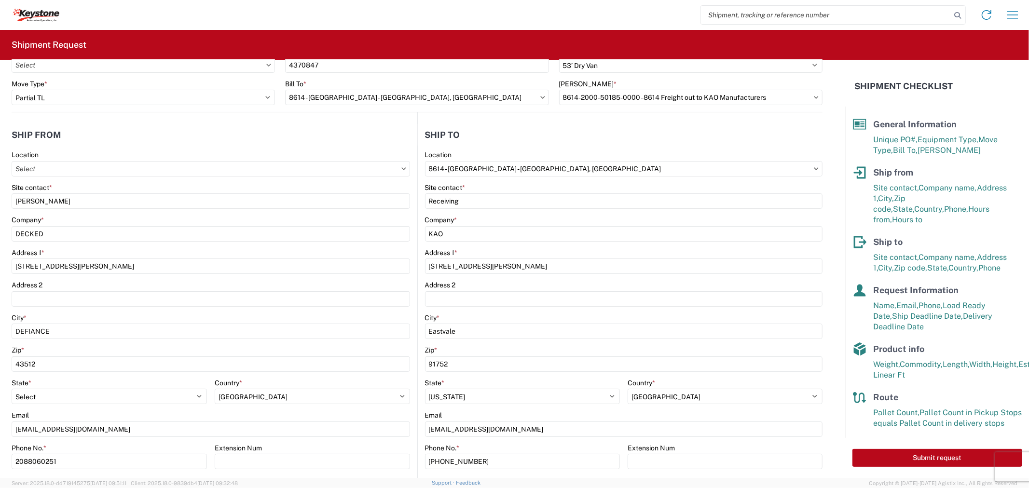
scroll to position [0, 0]
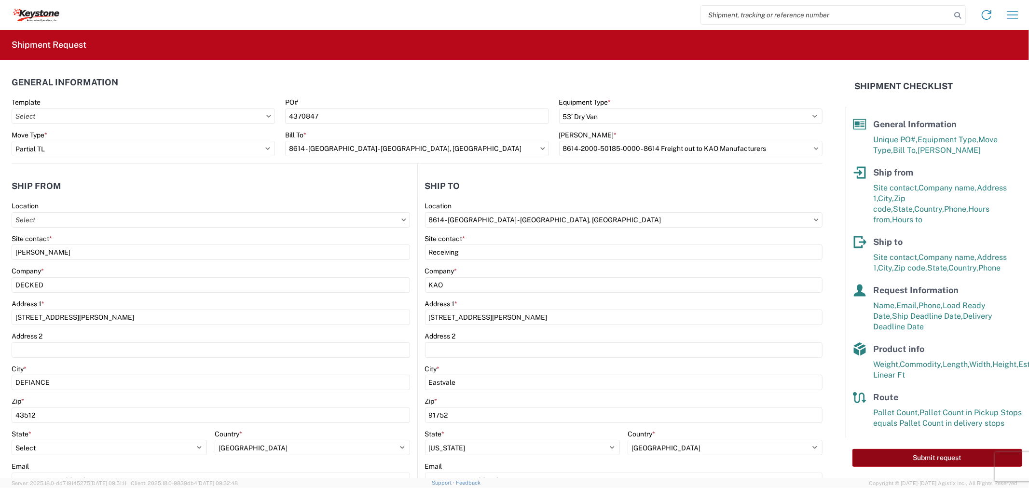
click at [882, 449] on button "Submit request" at bounding box center [937, 458] width 170 height 18
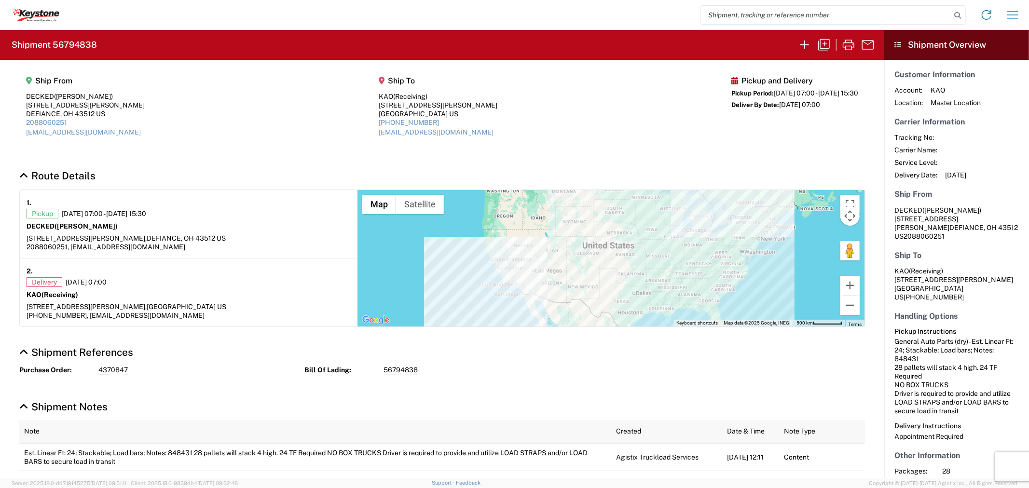
click at [74, 49] on h2 "Shipment 56794838" at bounding box center [54, 45] width 85 height 12
copy h2 "56794838"
click at [824, 47] on icon "button" at bounding box center [823, 44] width 15 height 15
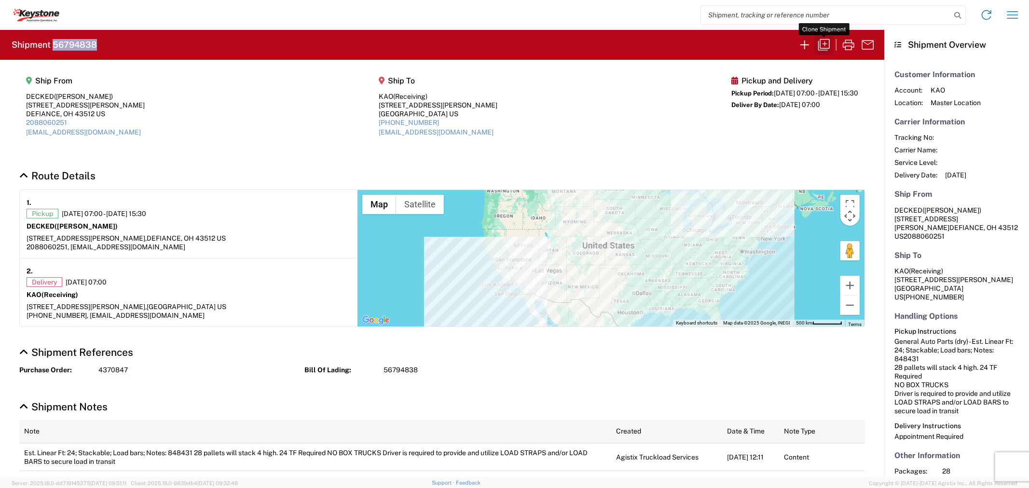
select select "FULL"
select select "LBS"
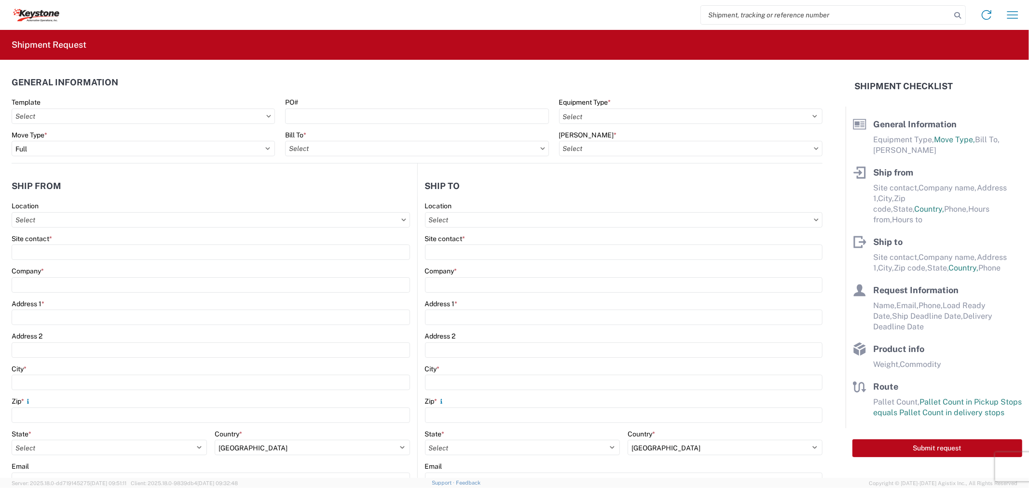
select select "STDV"
select select "PARTIAL_TL"
type input "Ashley"
type input "DECKED"
type input "25401 Elliott Rd"
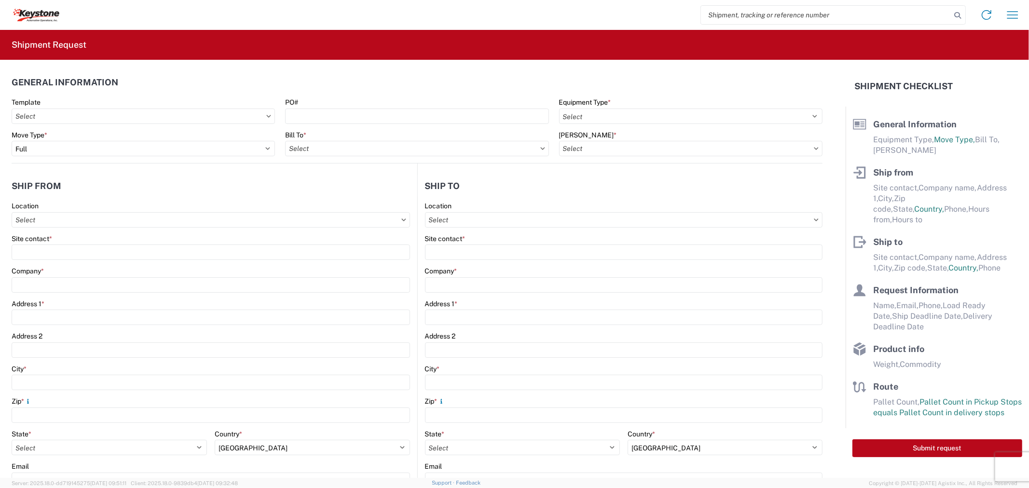
type input "DEFIANCE"
type input "43512"
type input "keystone@decked.com"
type input "Receiving"
type input "KAO"
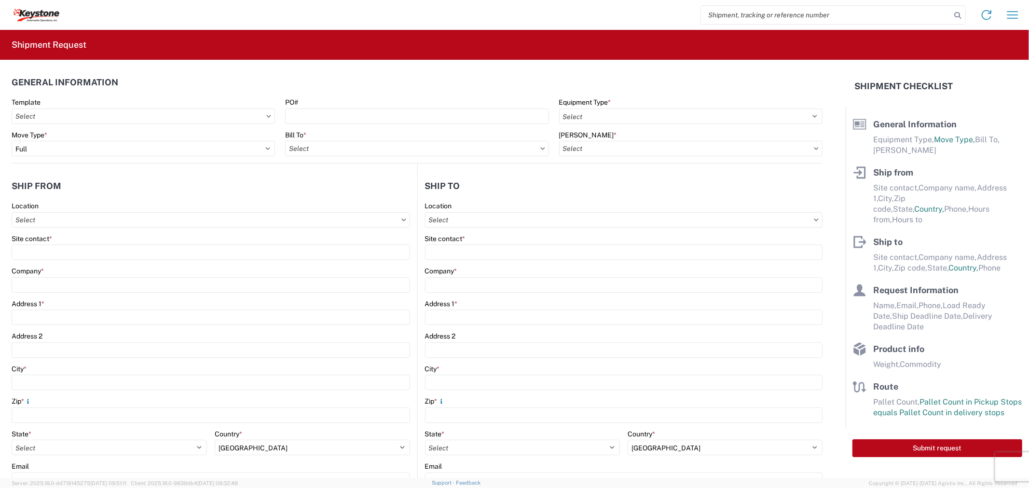
type input "15640 Cantu-Galleano Ranch Rd"
type input "Eastvale"
type input "91752"
type input "keyca-appt@key-stone.com"
type input "Syd Hafer"
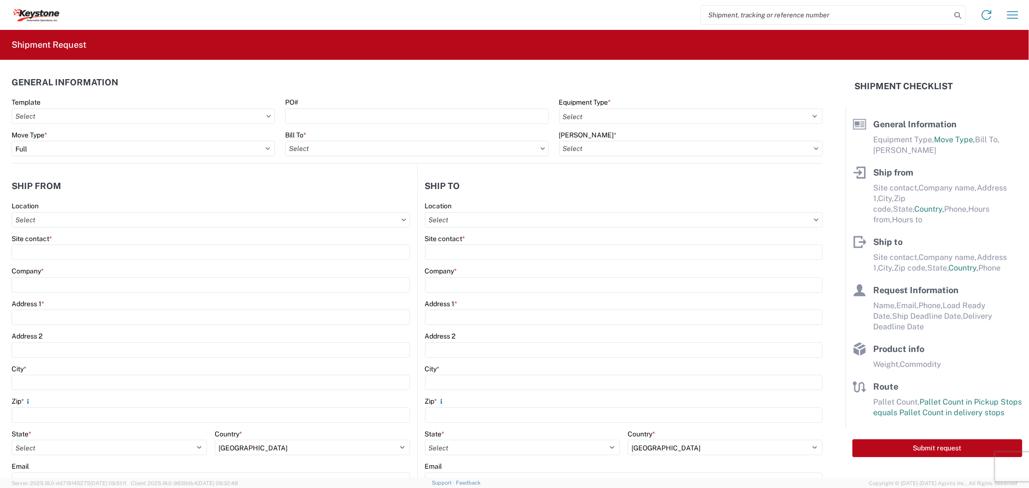
type input "keystone@decked.com"
type input "2088060251"
type input "2025-09-12"
type input "2025-09-19"
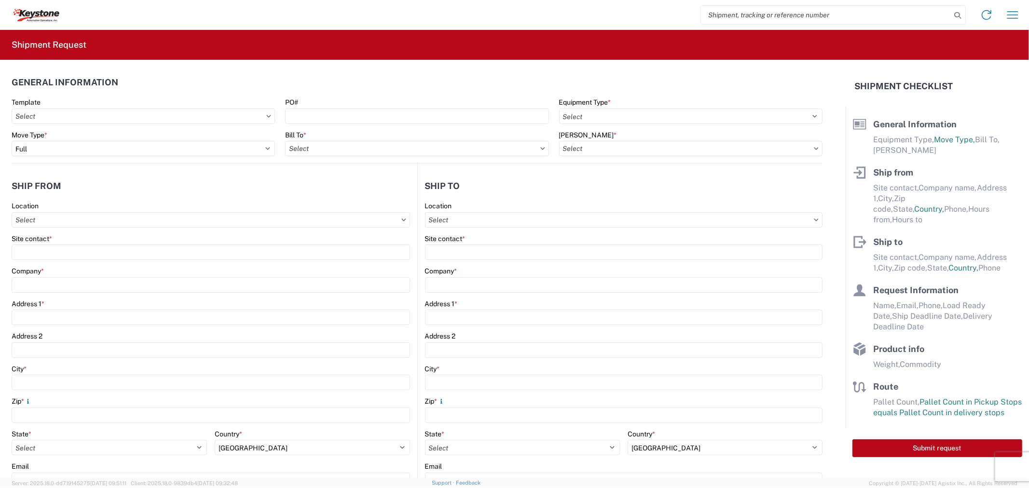
type textarea "848431 28 pallets will stack 4 high. 24 TF Required NO BOX TRUCKS Driver is req…"
type input "6991"
type input "General Auto Parts (dry)"
type input "28"
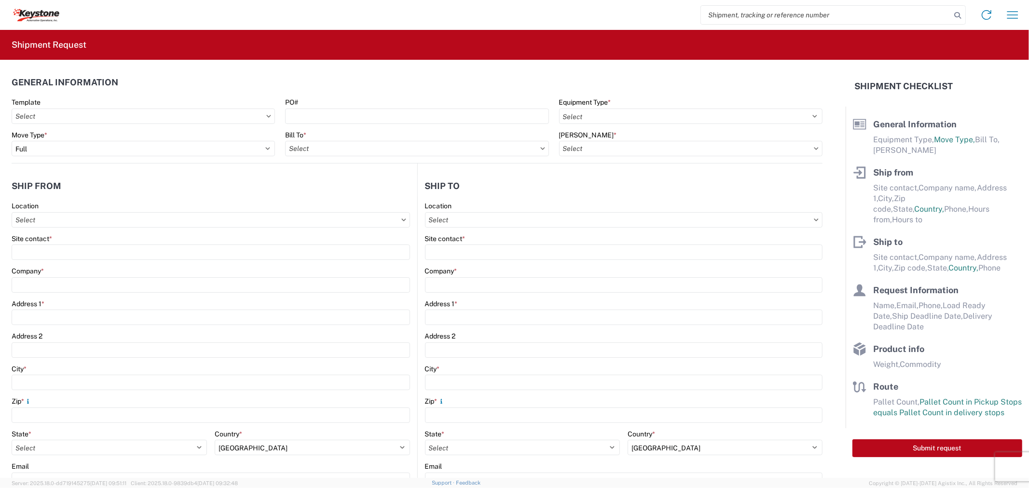
type input "28"
type textarea "848431 28 pallets will stack 4 high. 24 TF Required NO BOX TRUCKS Driver is req…"
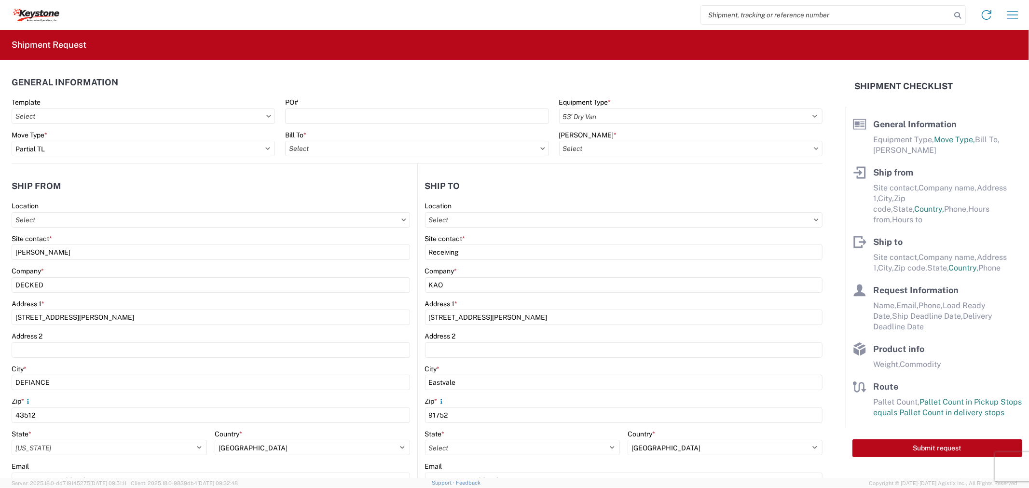
type input "8614 - KAO Warehouse - Eastvale, CA"
type input "8614-2000-50185-0000 - 8614 Freight out to KAO Manufacturers"
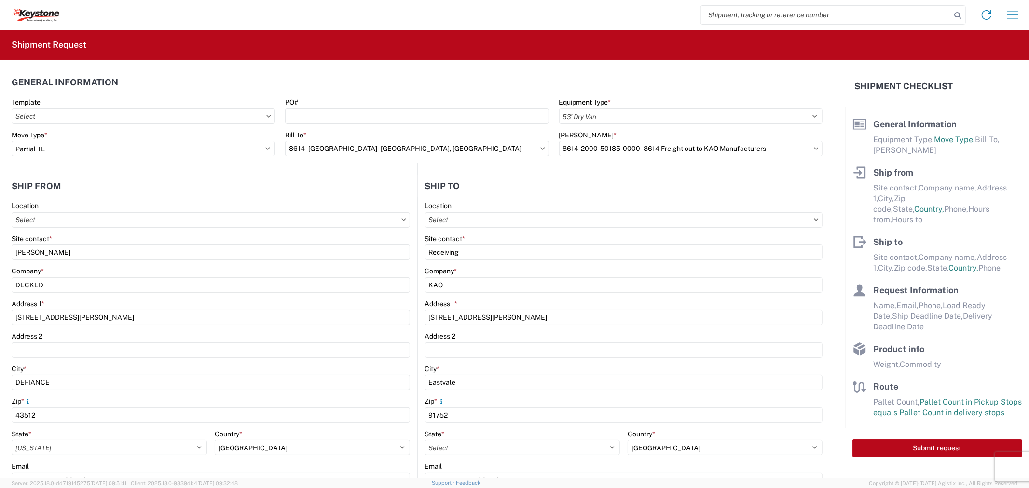
select select "OH"
select select "US"
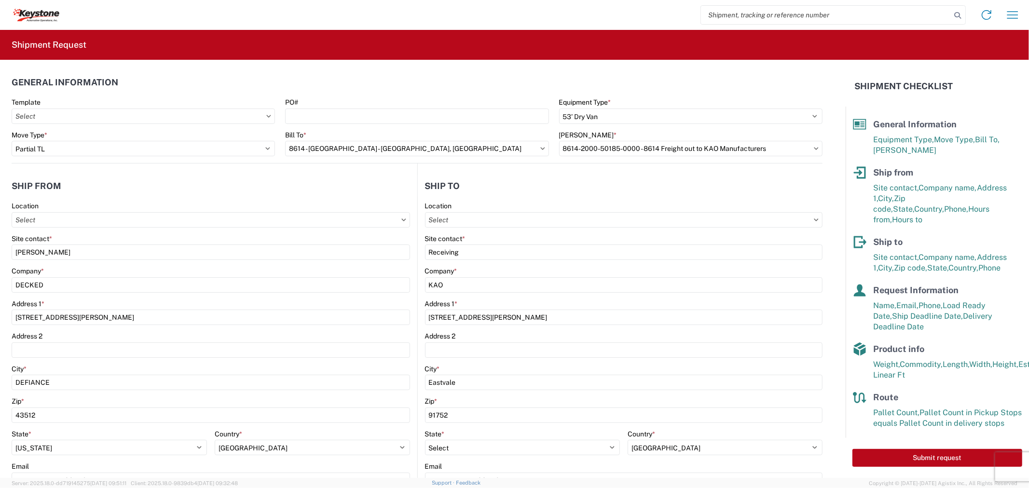
type input "8614 - KAO Warehouse - Eastvale, CA"
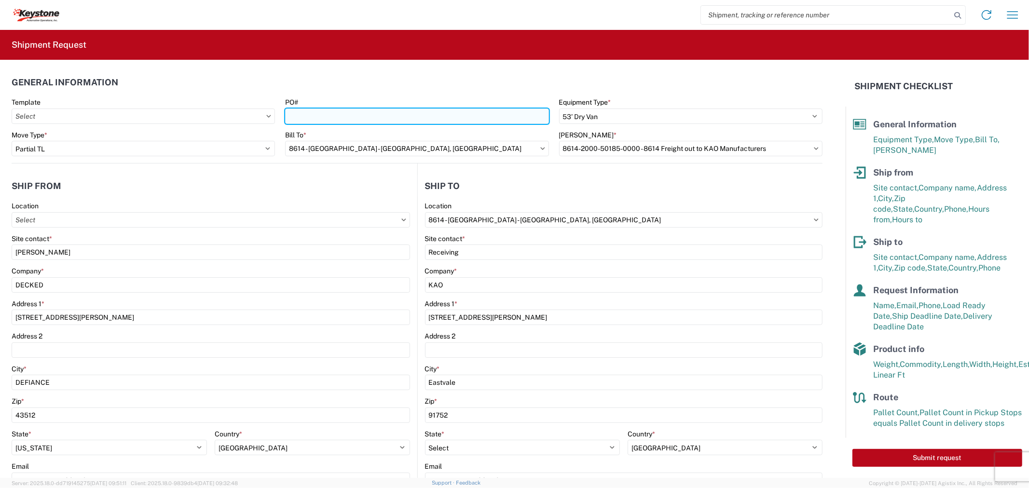
click at [330, 120] on input "PO#" at bounding box center [416, 116] width 263 height 15
paste input "2213527"
type input "2213527"
click at [318, 147] on input "8614 - KAO Warehouse - Eastvale, CA" at bounding box center [416, 148] width 263 height 15
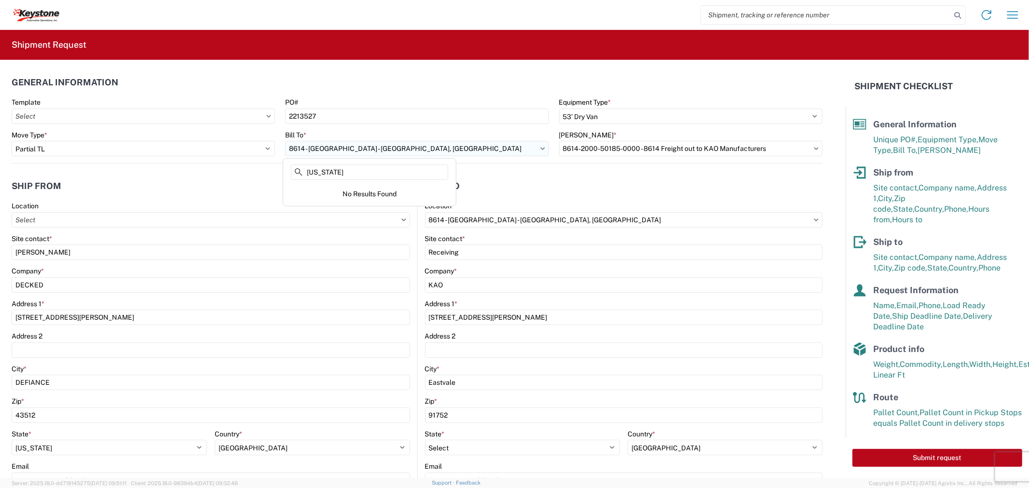
click at [331, 152] on input "8614 - KAO Warehouse - Eastvale, CA" at bounding box center [416, 148] width 263 height 15
click at [406, 156] on input "8614 - KAO Warehouse - Eastvale, CA" at bounding box center [416, 148] width 263 height 15
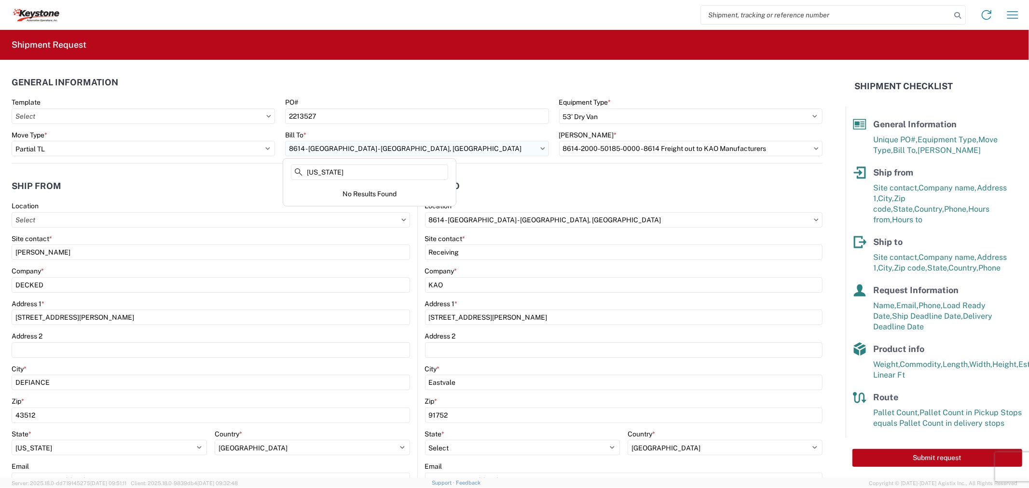
click at [403, 151] on input "8614 - KAO Warehouse - Eastvale, CA" at bounding box center [416, 148] width 263 height 15
click at [340, 172] on input "texas" at bounding box center [369, 172] width 157 height 15
type input "irving"
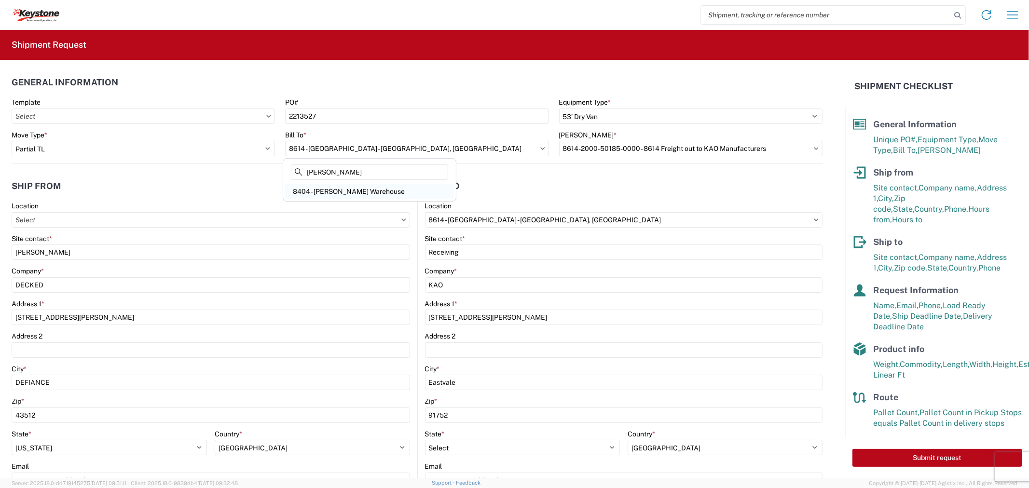
click at [341, 192] on div "8404 - Irving - KAO Warehouse" at bounding box center [369, 191] width 169 height 15
type input "8404 - Irving - KAO Warehouse"
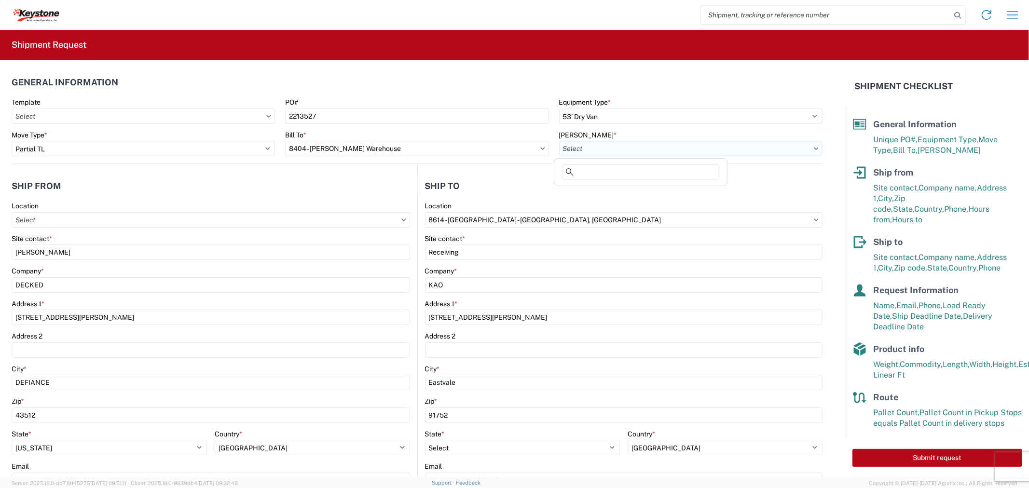
click at [599, 151] on input "Bill Code *" at bounding box center [690, 148] width 263 height 15
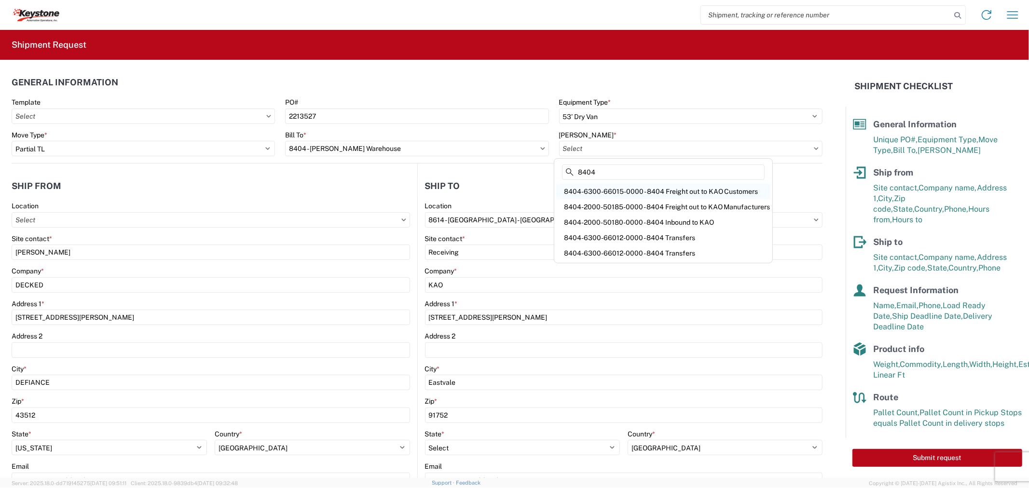
type input "8404"
click at [616, 192] on div "8404-6300-66015-0000 - 8404 Freight out to KAO Customers" at bounding box center [663, 191] width 214 height 15
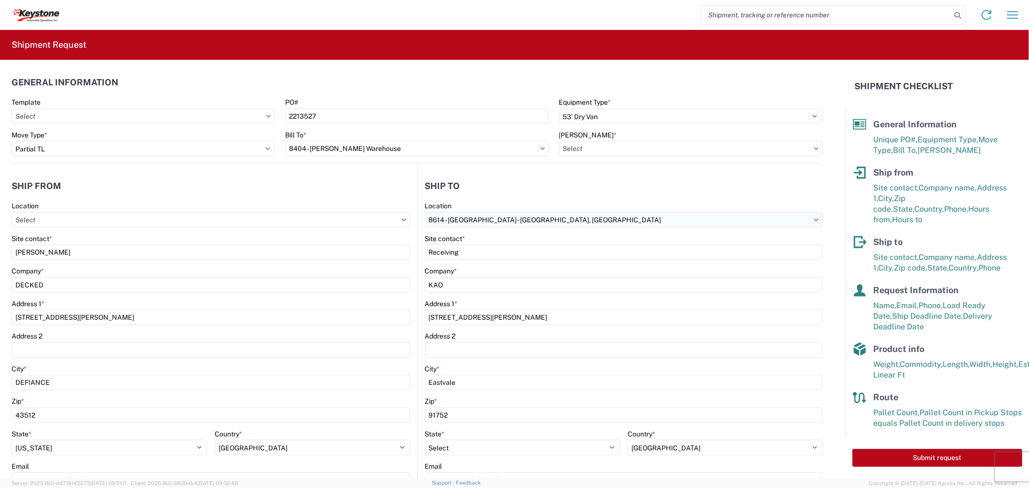
type input "8404-6300-66015-0000 - 8404 Freight out to KAO Customers"
click at [469, 220] on input "8614 - KAO Warehouse - Eastvale, CA" at bounding box center [624, 219] width 398 height 15
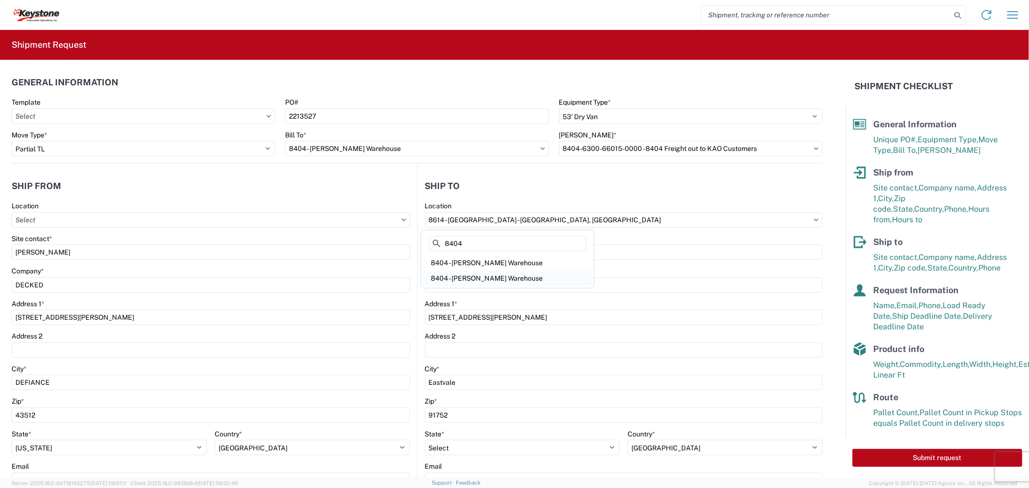
type input "8404"
click at [494, 275] on div "8404 - Irving - KAO Warehouse" at bounding box center [507, 278] width 169 height 15
type input "8404 - Irving - KAO Warehouse"
type input "2900 State Hwy 161"
type input "Suite 100"
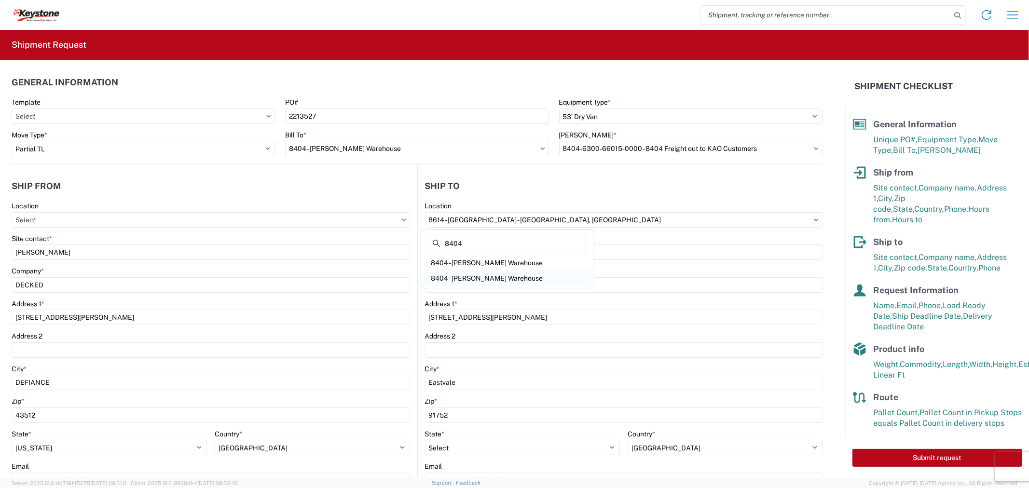
type input "Irving"
type input "75038"
select select "US"
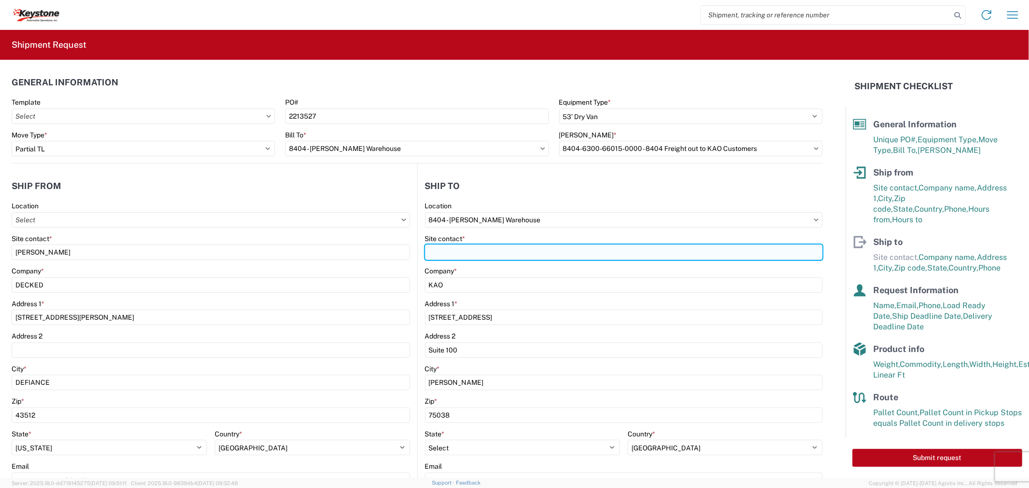
click at [475, 252] on input "Site contact *" at bounding box center [624, 252] width 398 height 15
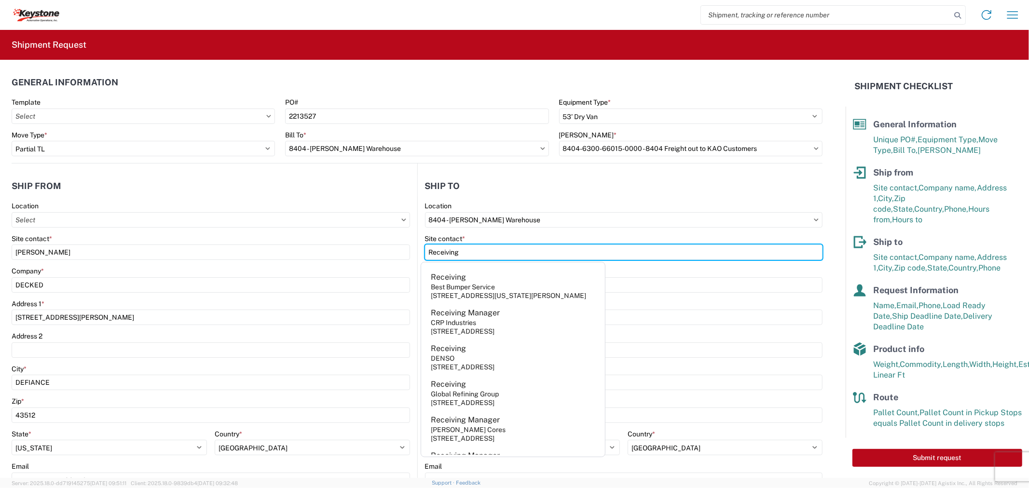
type input "Receiving"
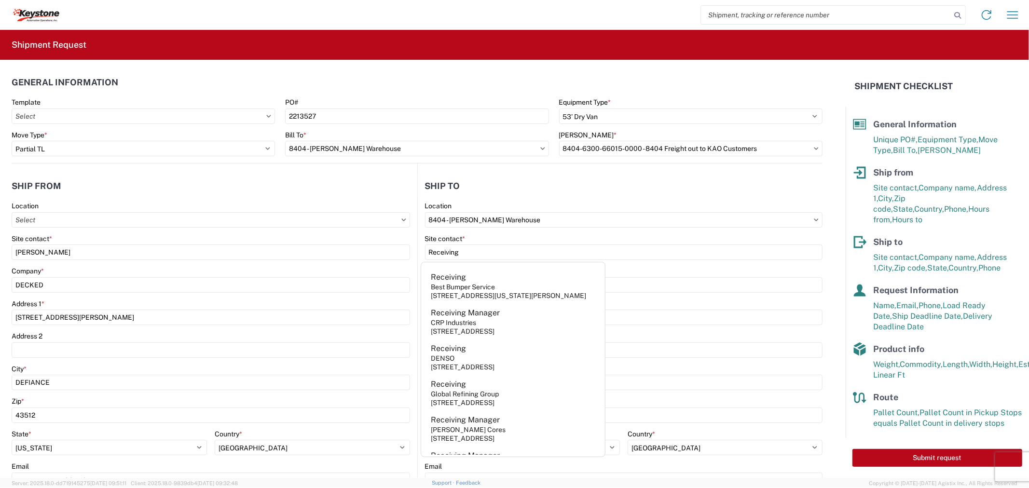
click at [481, 190] on header "Ship to" at bounding box center [620, 186] width 405 height 22
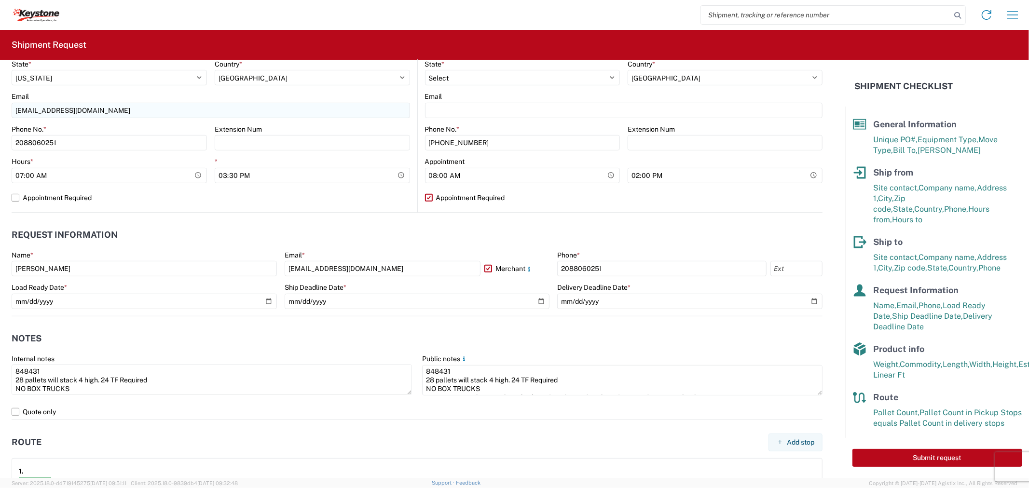
scroll to position [375, 0]
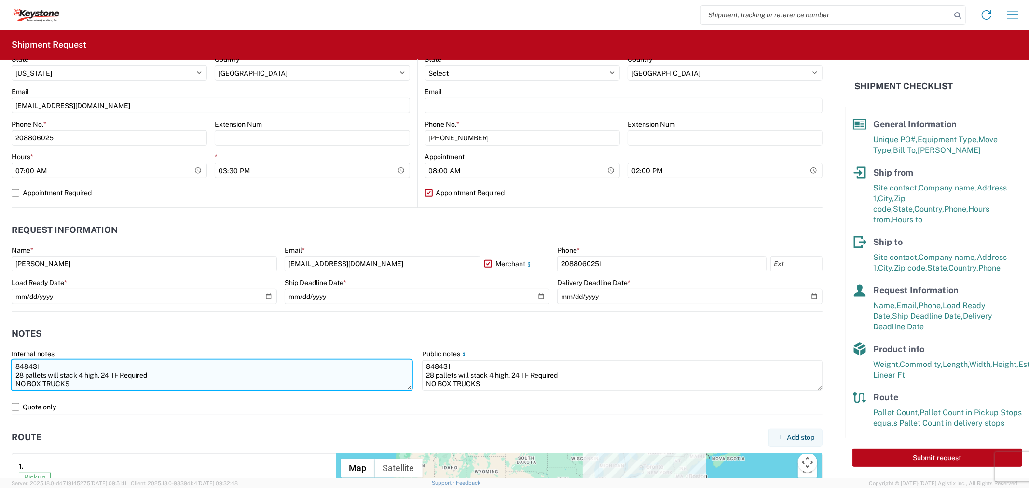
click at [35, 365] on textarea "848431 28 pallets will stack 4 high. 24 TF Required NO BOX TRUCKS Driver is req…" at bounding box center [212, 375] width 400 height 30
click at [21, 374] on textarea "848435 28 pallets will stack 4 high. 24 TF Required NO BOX TRUCKS Driver is req…" at bounding box center [212, 375] width 400 height 30
click at [24, 376] on textarea "848435 28 pallets will stack 4 high. 24 TF Required NO BOX TRUCKS Driver is req…" at bounding box center [212, 375] width 400 height 30
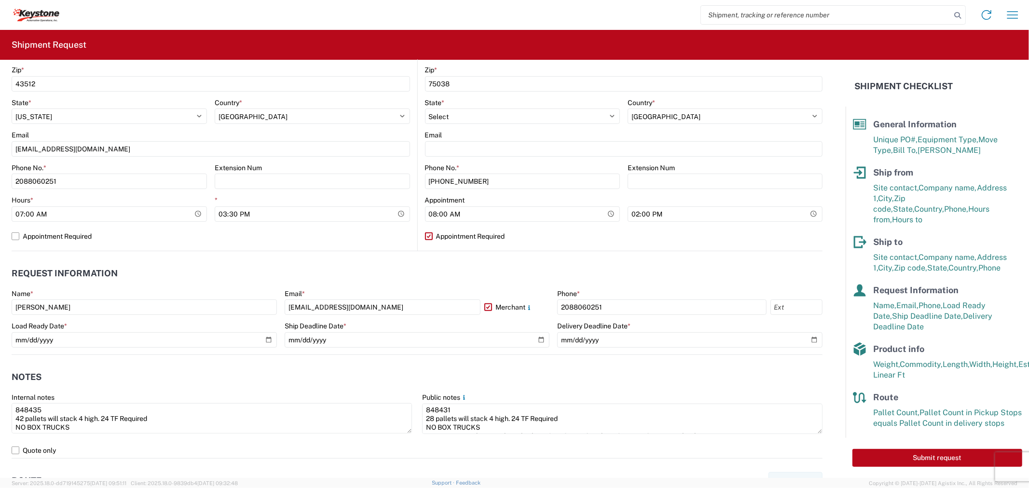
scroll to position [428, 0]
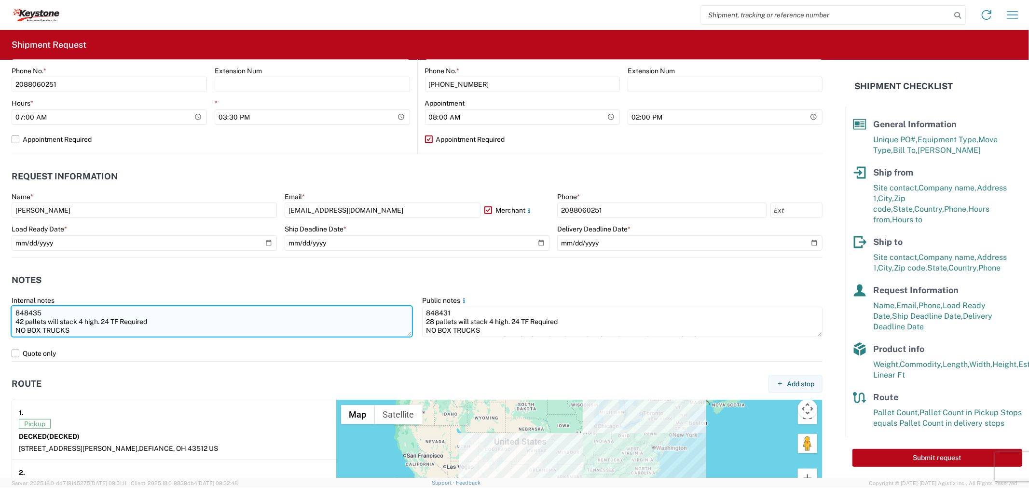
click at [110, 319] on textarea "848435 42 pallets will stack 4 high. 24 TF Required NO BOX TRUCKS Driver is req…" at bounding box center [212, 321] width 400 height 30
type textarea "848435 42 pallets will stack 4 high. 40 TF Required NO BOX TRUCKS Driver is req…"
click at [144, 317] on textarea "848435 42 pallets will stack 4 high. 40 TF Required NO BOX TRUCKS Driver is req…" at bounding box center [212, 321] width 400 height 30
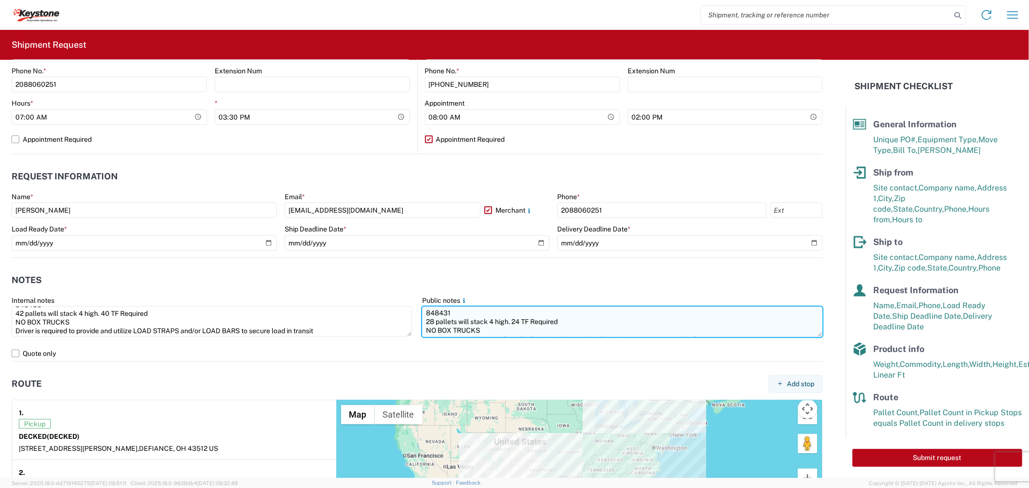
click at [473, 317] on textarea "848431 28 pallets will stack 4 high. 24 TF Required NO BOX TRUCKS Driver is req…" at bounding box center [622, 322] width 400 height 30
paste textarea "848435 42 pallets will stack 4 high. 40 TF Required NO BOX TRUCKS Driver is req…"
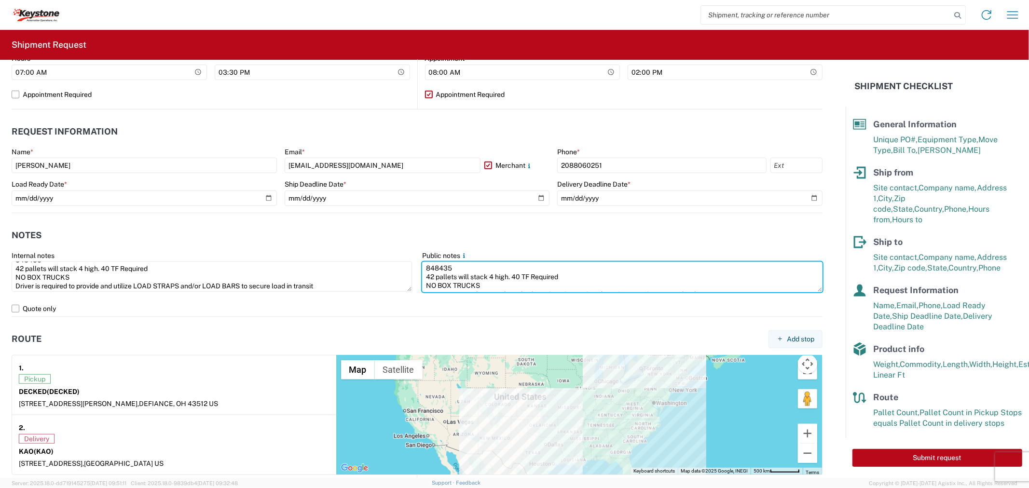
scroll to position [739, 0]
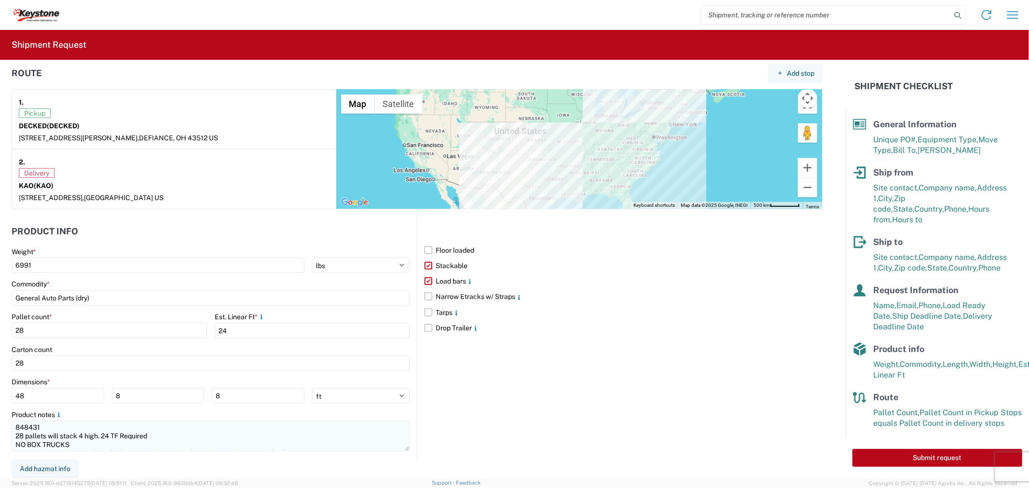
type textarea "848435 42 pallets will stack 4 high. 40 TF Required NO BOX TRUCKS Driver is req…"
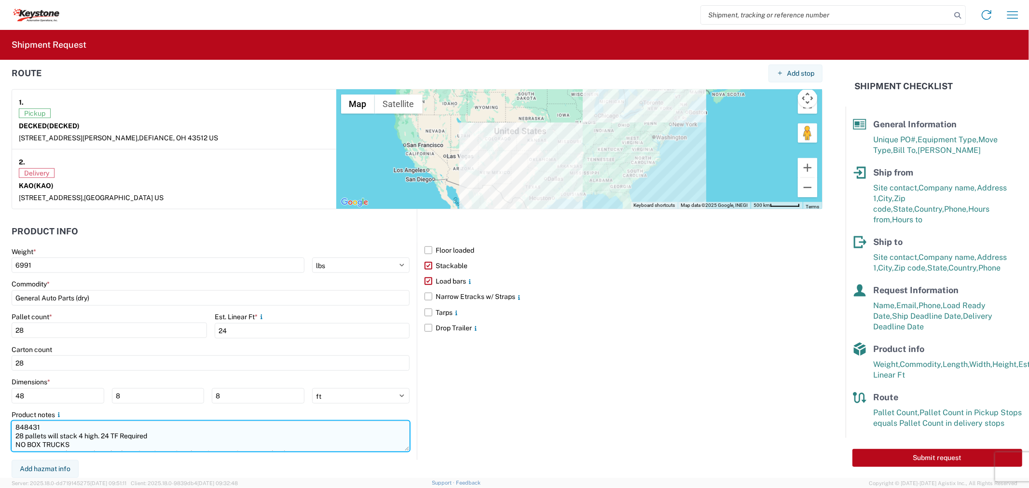
click at [102, 440] on textarea "848431 28 pallets will stack 4 high. 24 TF Required NO BOX TRUCKS Driver is req…" at bounding box center [211, 436] width 398 height 30
paste textarea "848435 42 pallets will stack 4 high. 40 TF Required NO BOX TRUCKS Driver is req…"
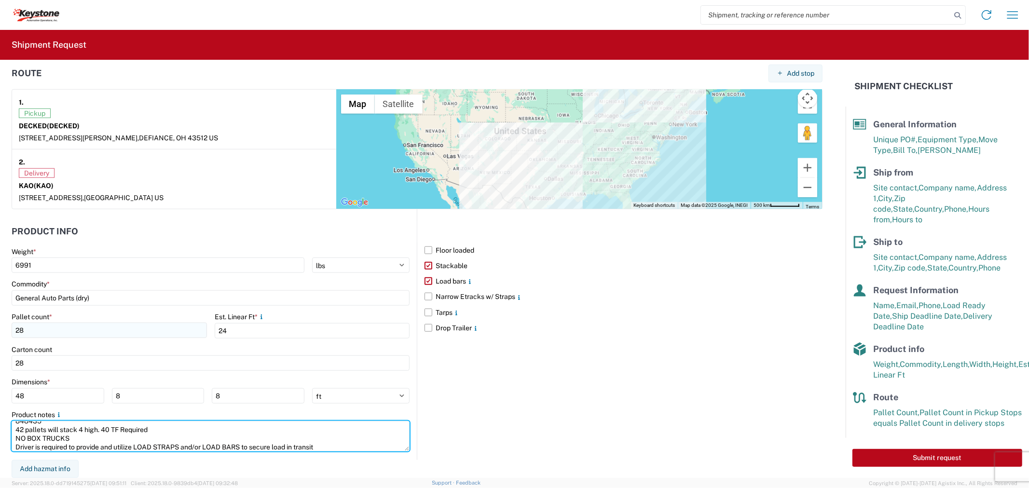
type textarea "848435 42 pallets will stack 4 high. 40 TF Required NO BOX TRUCKS Driver is req…"
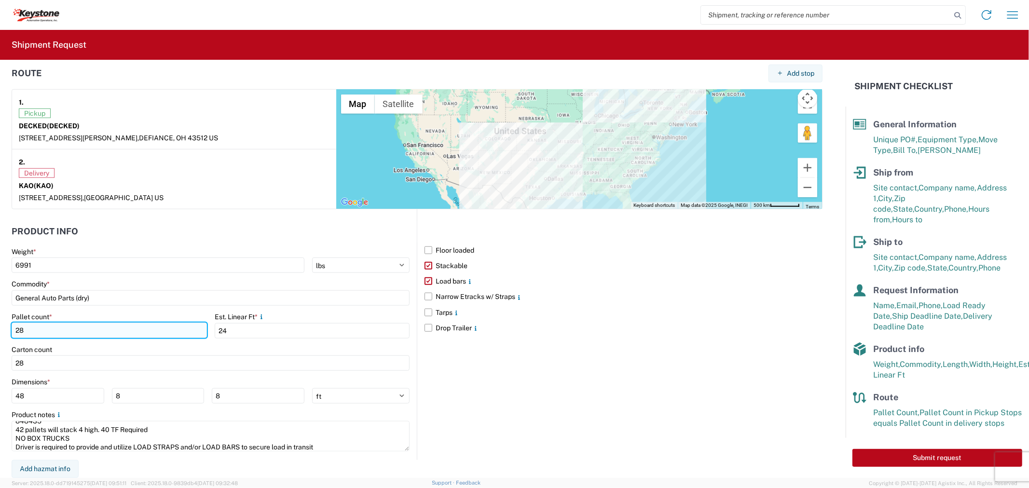
click at [32, 327] on input "28" at bounding box center [109, 330] width 195 height 15
type input "2"
type input "42"
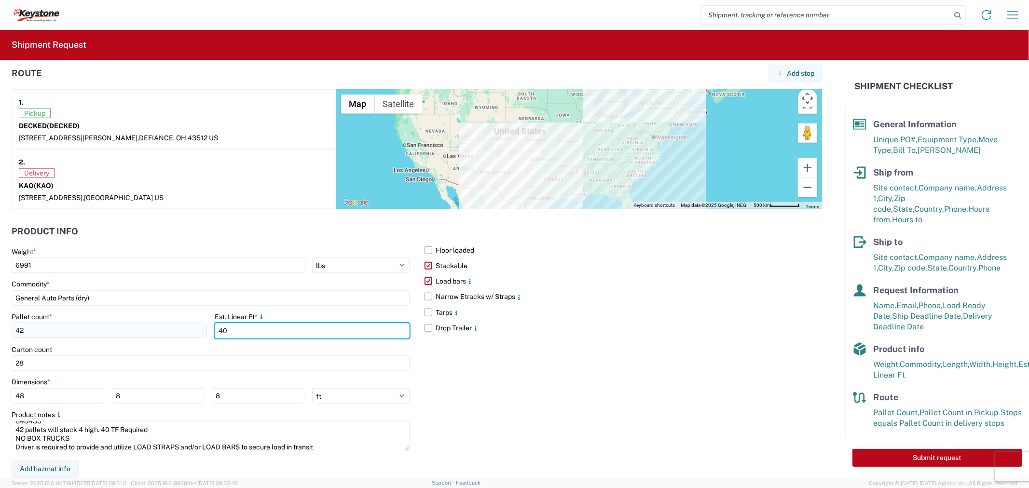
type input "40"
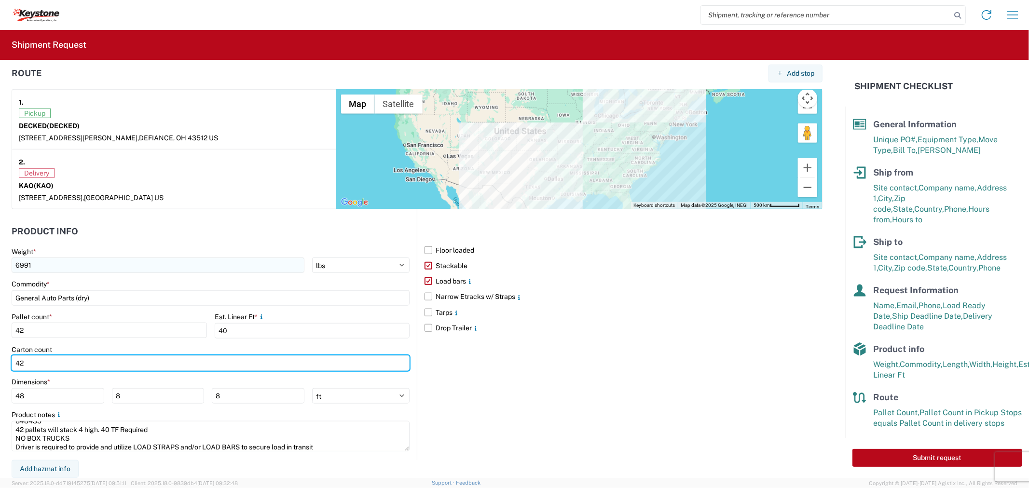
type input "42"
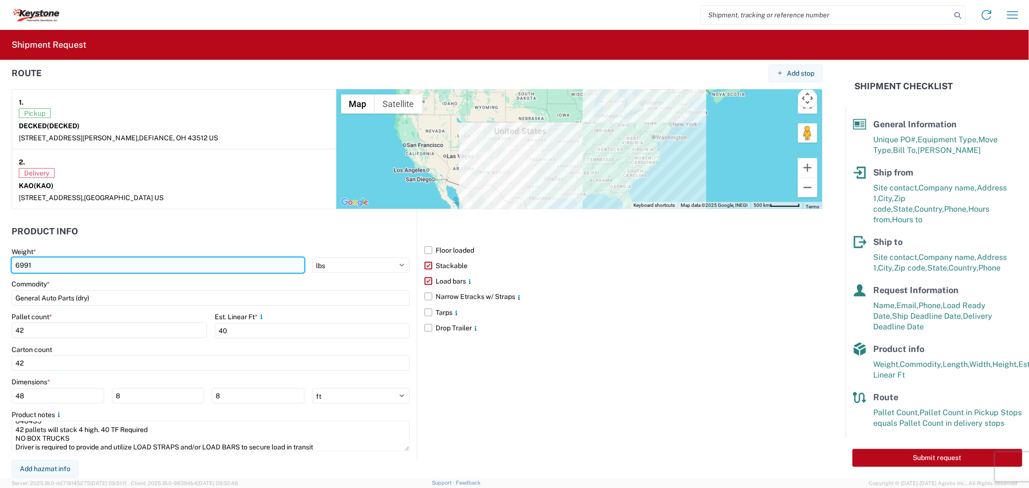
click at [61, 266] on input "6991" at bounding box center [158, 265] width 293 height 15
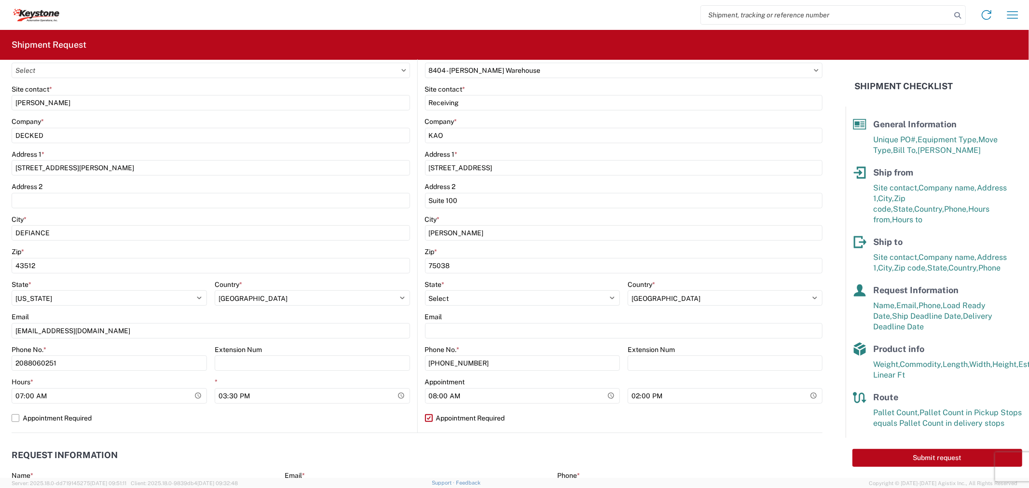
scroll to position [0, 0]
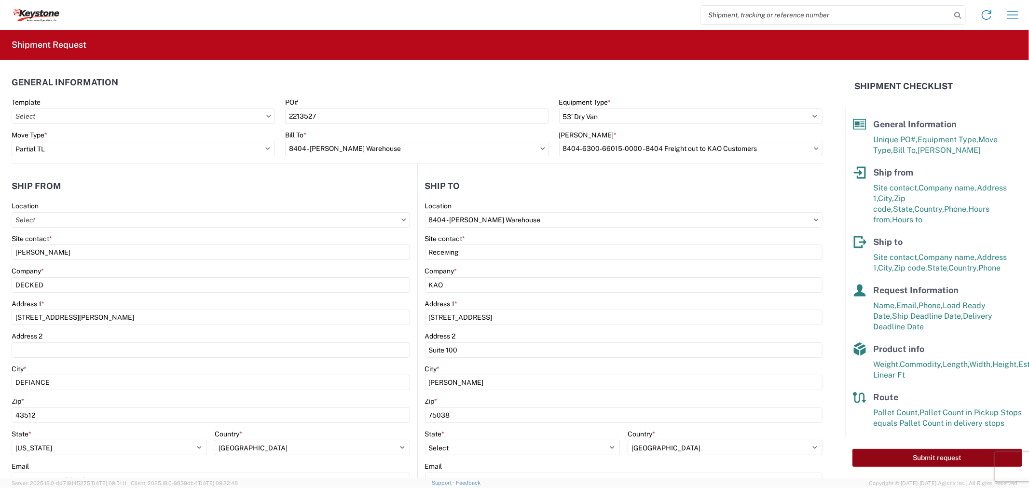
type input "11093"
click at [936, 449] on button "Submit request" at bounding box center [937, 458] width 170 height 18
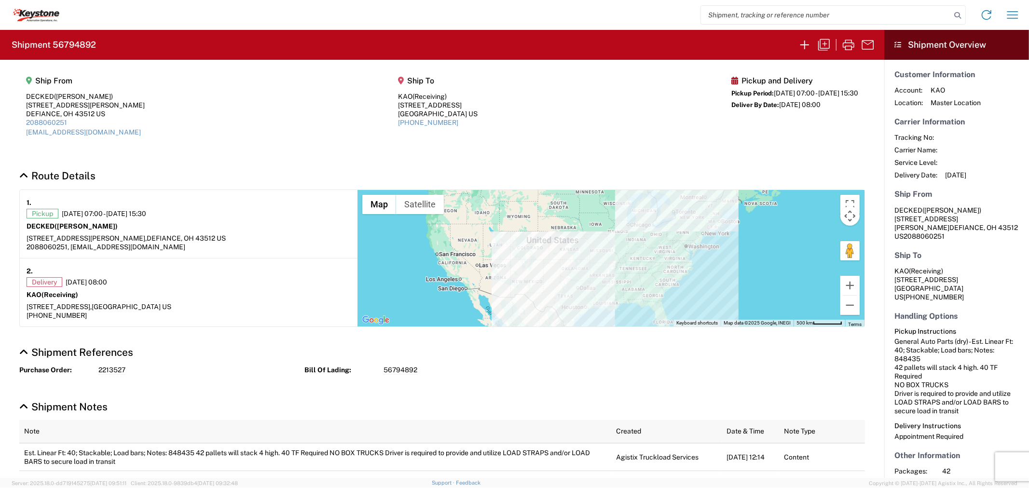
click at [74, 47] on h2 "Shipment 56794892" at bounding box center [54, 45] width 84 height 12
copy h2 "56794892"
